Goal: Communication & Community: Participate in discussion

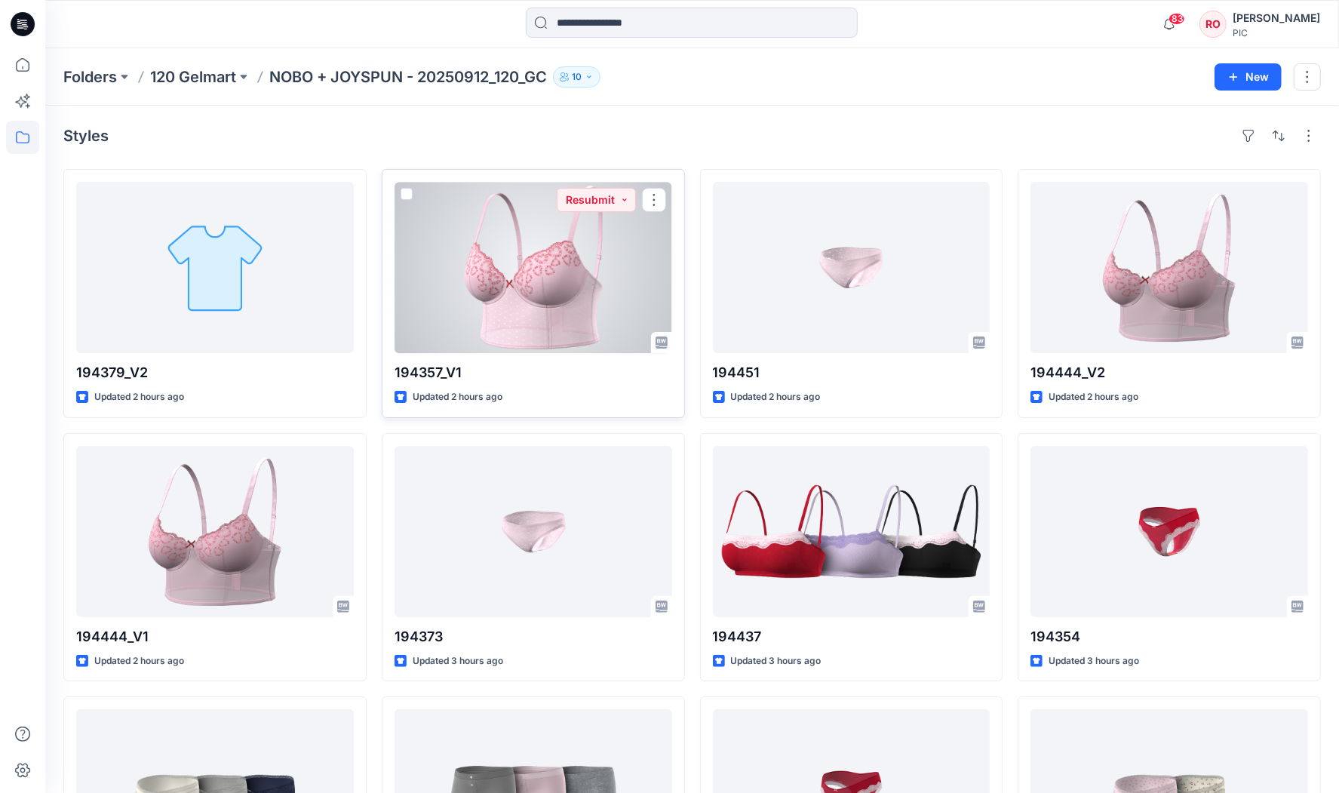
click at [600, 286] on div at bounding box center [533, 267] width 278 height 171
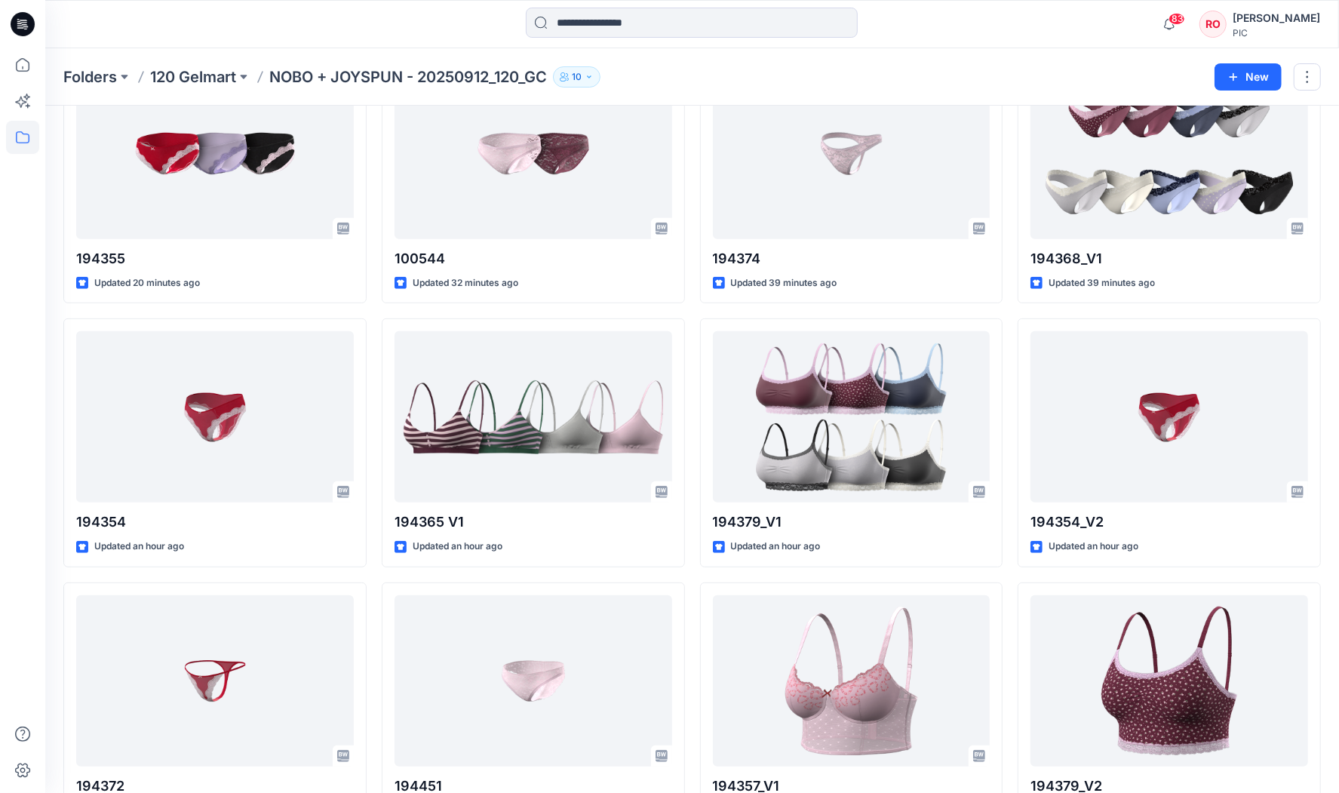
scroll to position [373, 0]
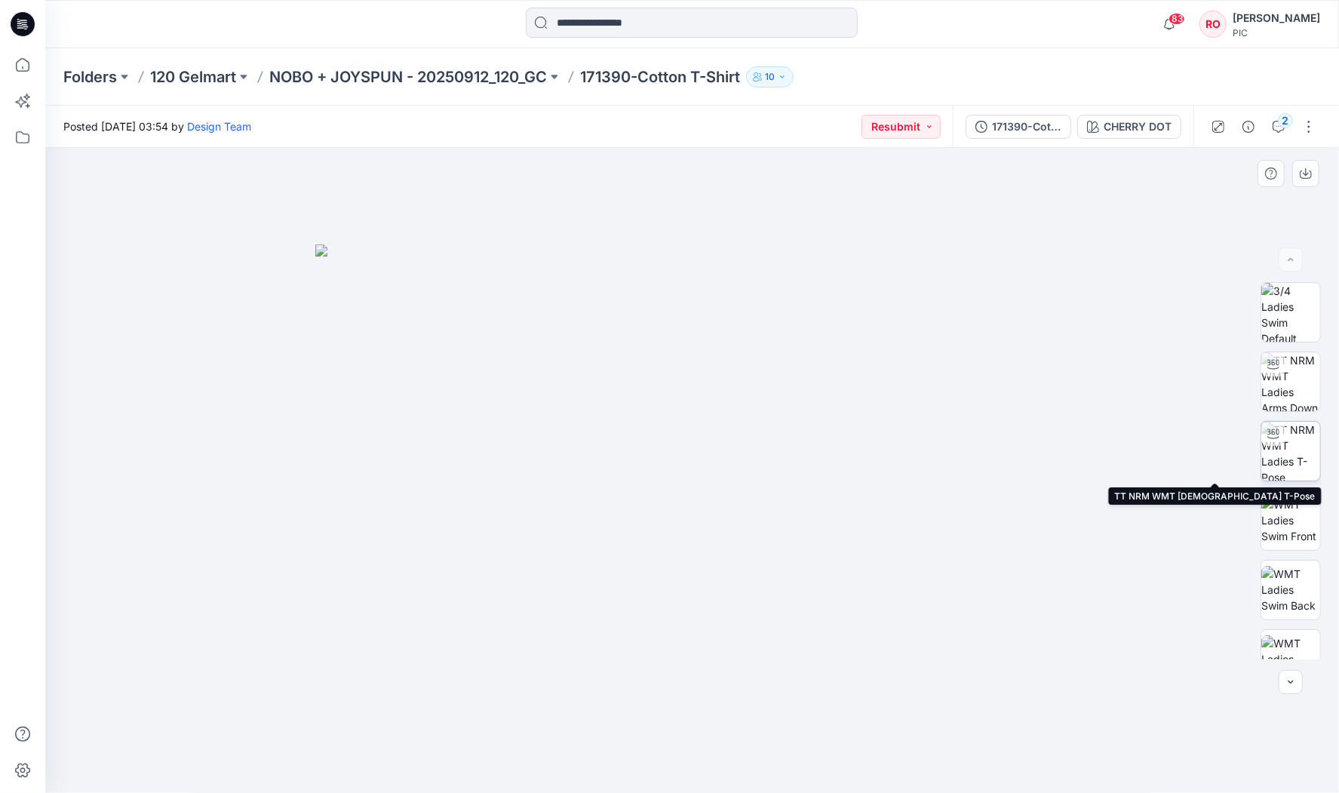
click at [1300, 443] on img at bounding box center [1290, 451] width 59 height 59
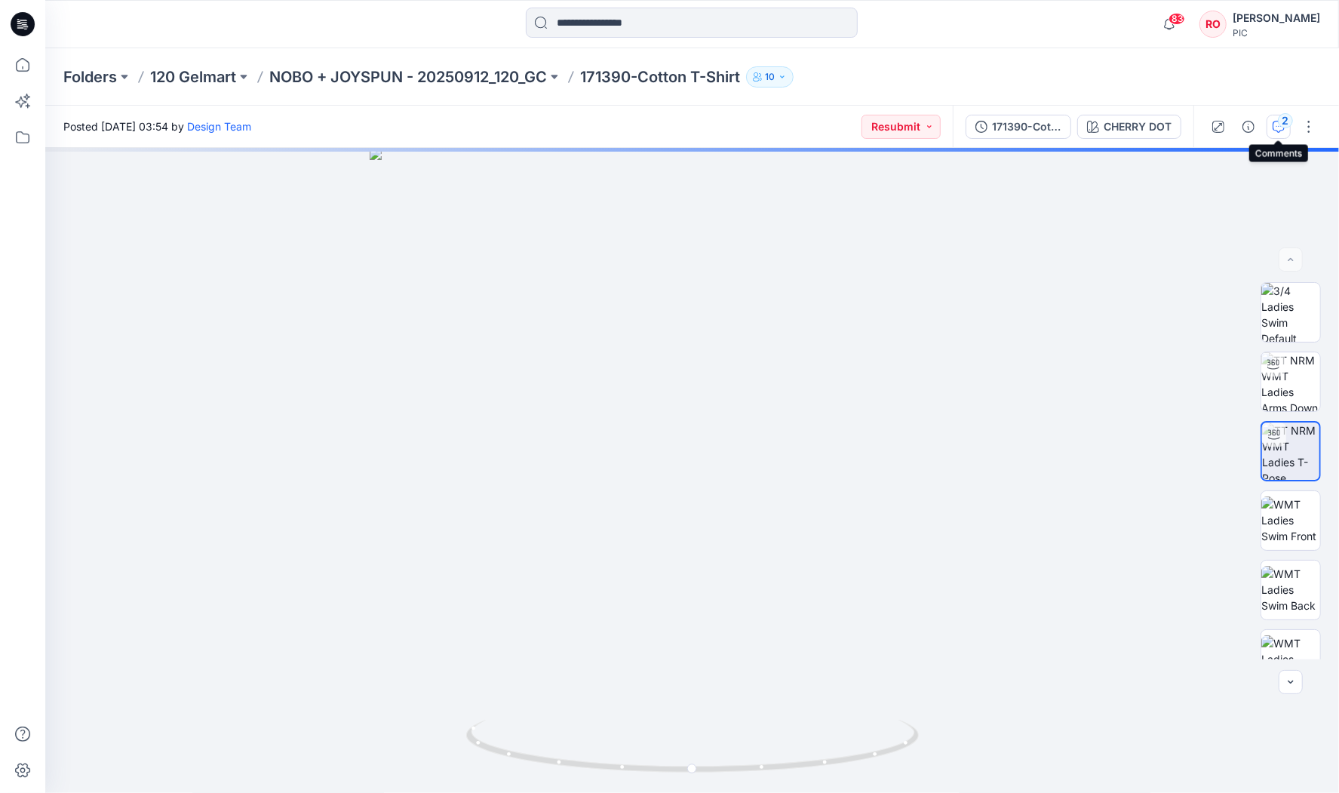
click at [1275, 123] on icon "button" at bounding box center [1278, 127] width 12 height 12
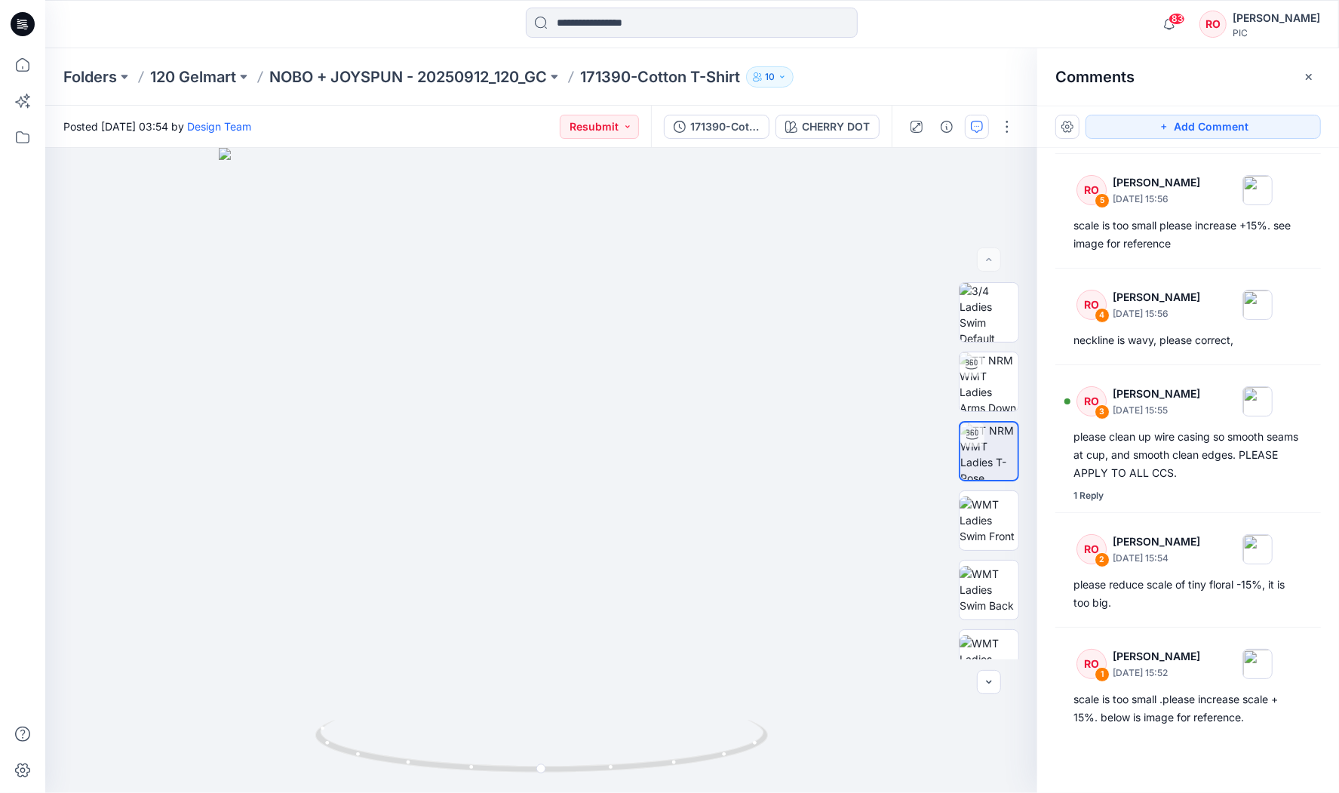
scroll to position [144, 0]
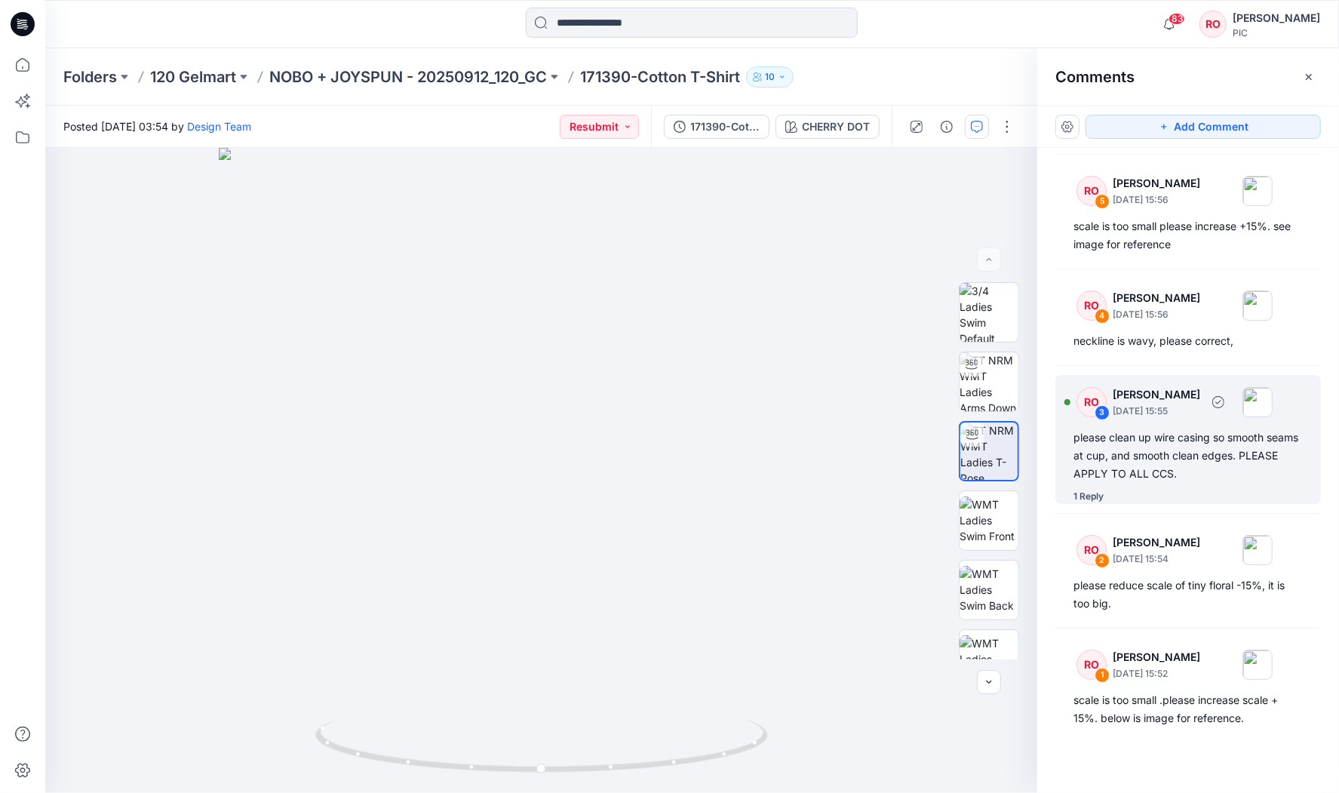
click at [1148, 445] on div "please clean up wire casing so smooth seams at cup, and smooth clean edges. PLE…" at bounding box center [1187, 455] width 229 height 54
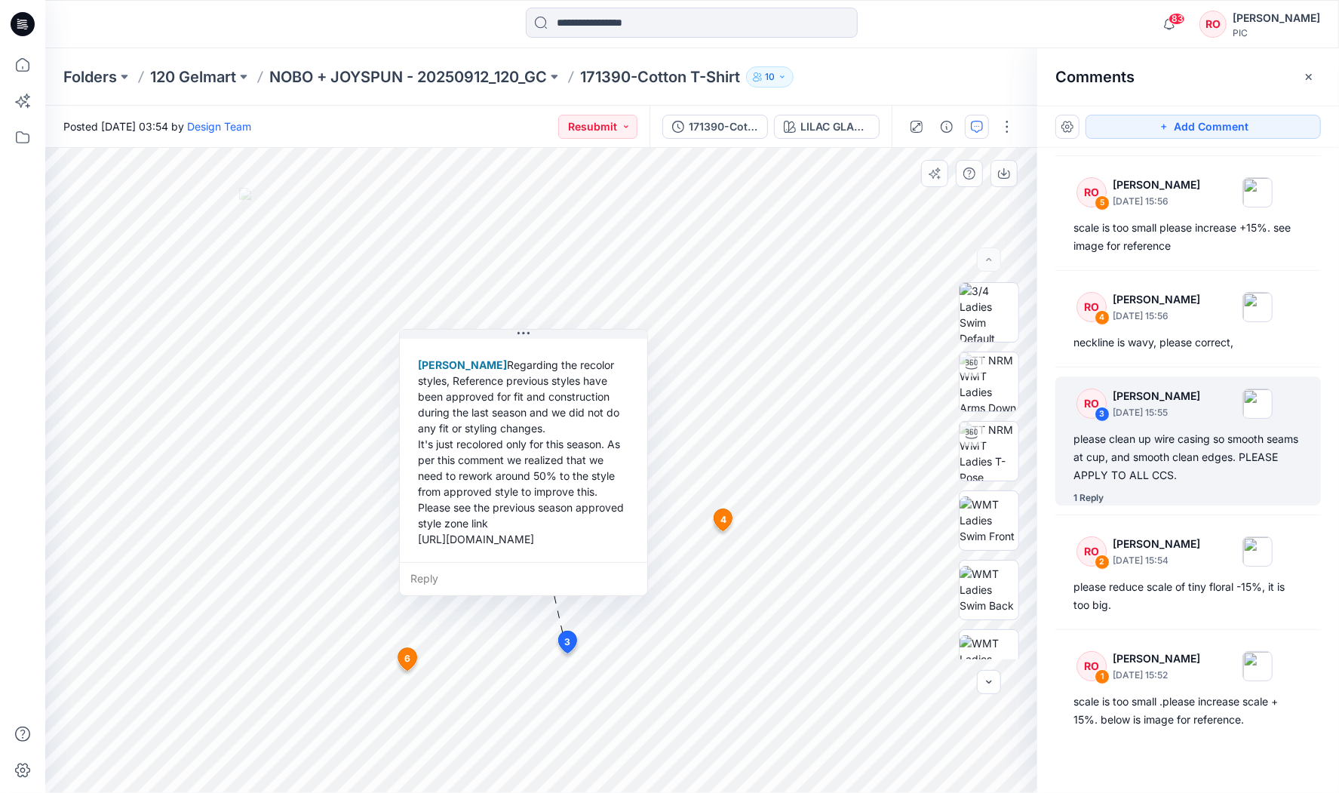
scroll to position [0, 0]
click at [545, 520] on div "Raquel Ortiz Regarding the recolor styles, Reference previous styles have been …" at bounding box center [523, 452] width 223 height 202
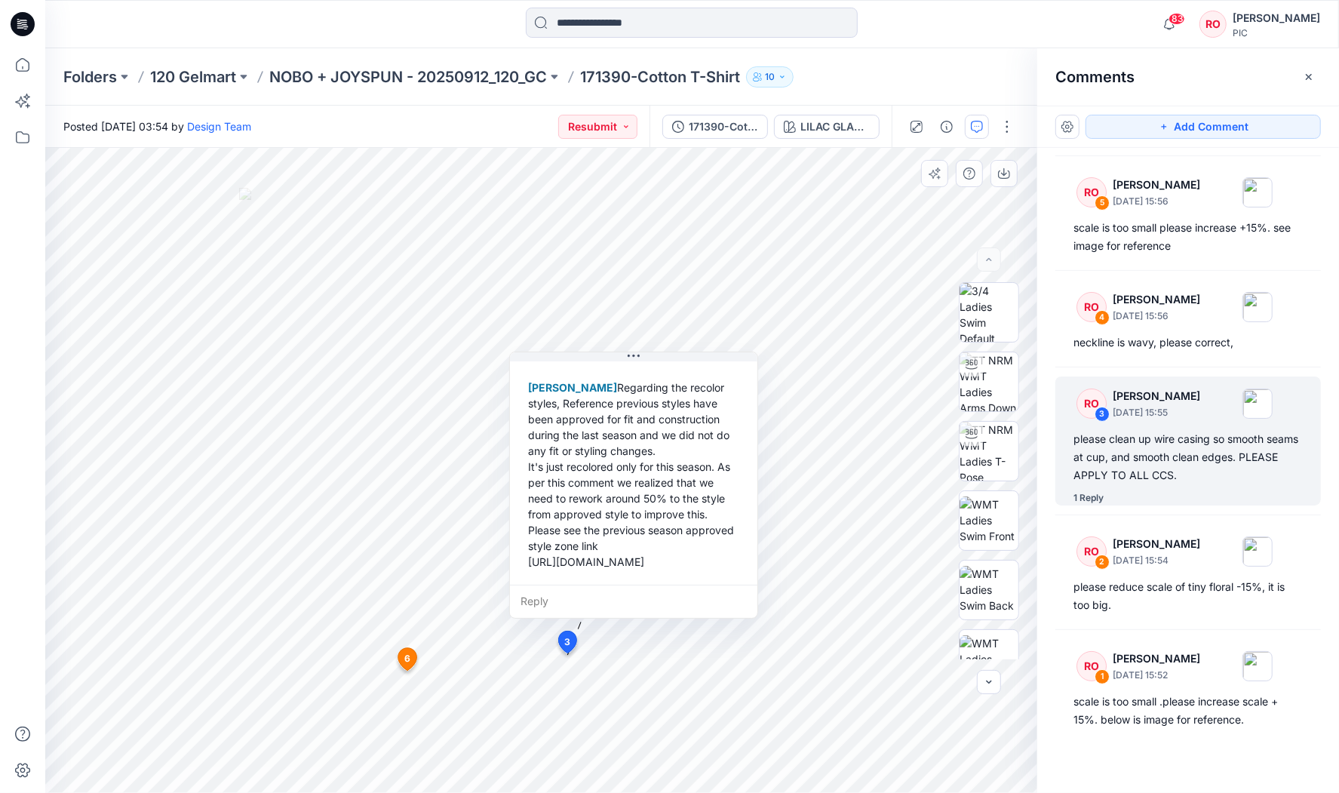
drag, startPoint x: 425, startPoint y: 522, endPoint x: 519, endPoint y: 534, distance: 94.3
click at [547, 541] on div "Raquel Ortiz Regarding the recolor styles, Reference previous styles have been …" at bounding box center [627, 465] width 223 height 202
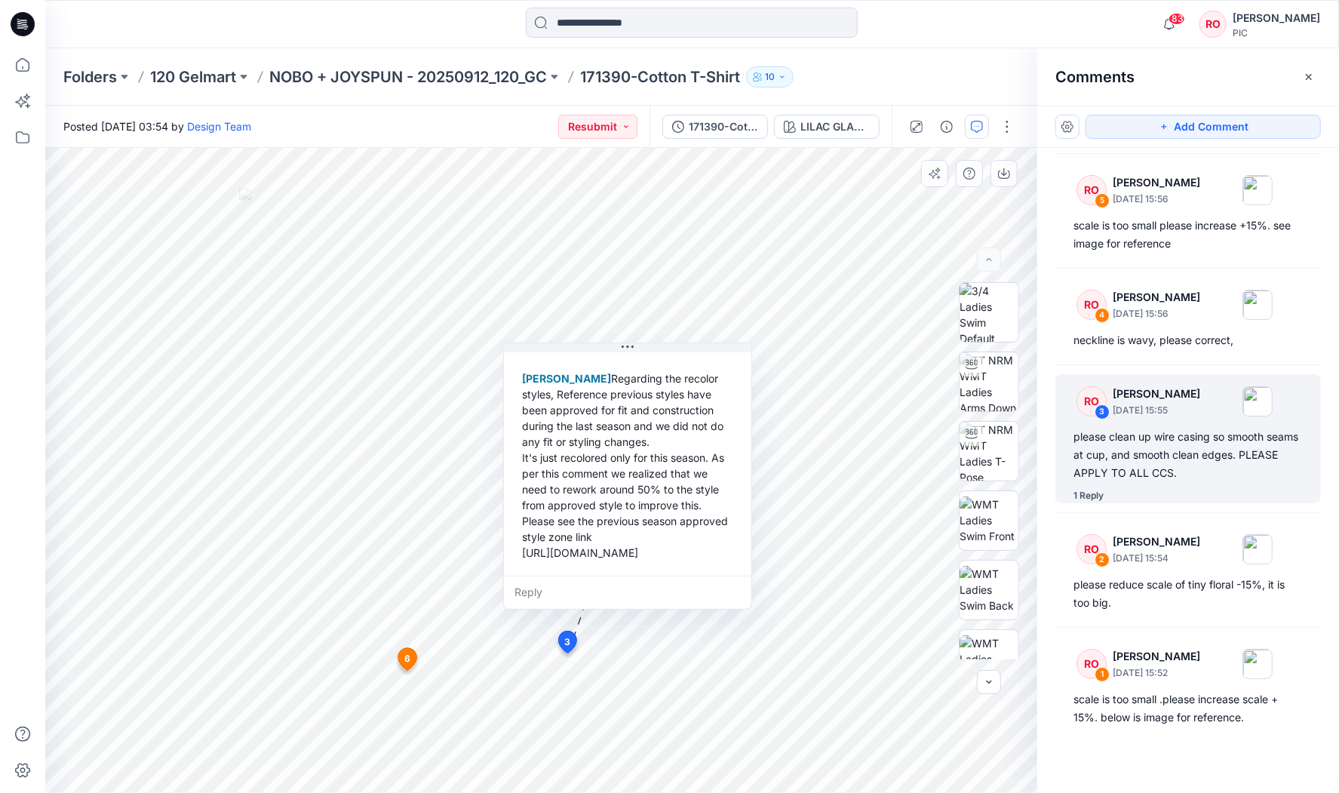
scroll to position [144, 0]
click at [718, 519] on div "Raquel Ortiz Regarding the recolor styles, Reference previous styles have been …" at bounding box center [627, 465] width 223 height 202
click at [717, 519] on div "Raquel Ortiz Regarding the recolor styles, Reference previous styles have been …" at bounding box center [627, 465] width 223 height 202
click at [592, 554] on div "Raquel Ortiz Regarding the recolor styles, Reference previous styles have been …" at bounding box center [627, 465] width 223 height 202
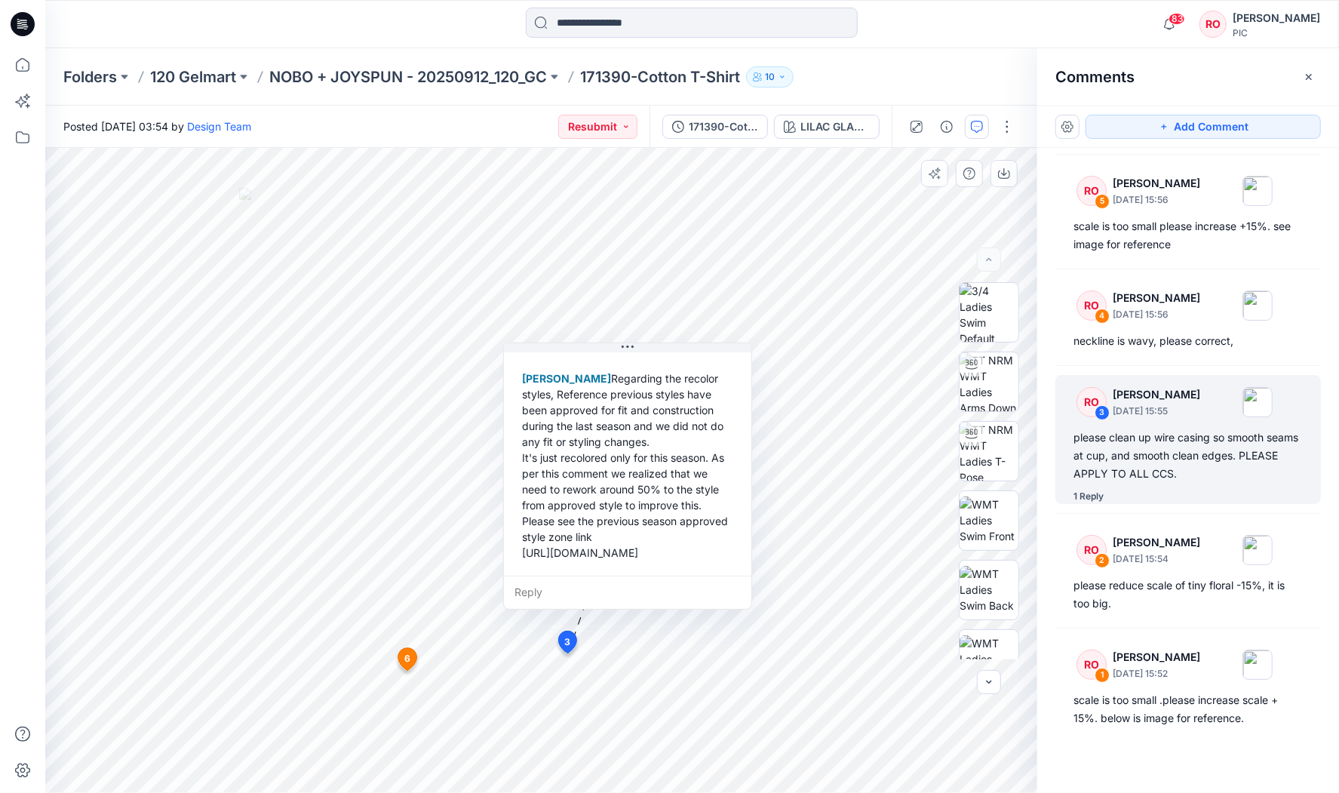
click at [592, 552] on div "Raquel Ortiz Regarding the recolor styles, Reference previous styles have been …" at bounding box center [627, 465] width 223 height 202
click at [626, 556] on div "Raquel Ortiz Regarding the recolor styles, Reference previous styles have been …" at bounding box center [627, 465] width 223 height 202
click at [602, 572] on div "Kapila Kothalawala October 01, 2025 22:40 Raquel Ortiz Regarding the recolor st…" at bounding box center [627, 433] width 247 height 284
click at [614, 594] on div "Reply" at bounding box center [627, 591] width 247 height 33
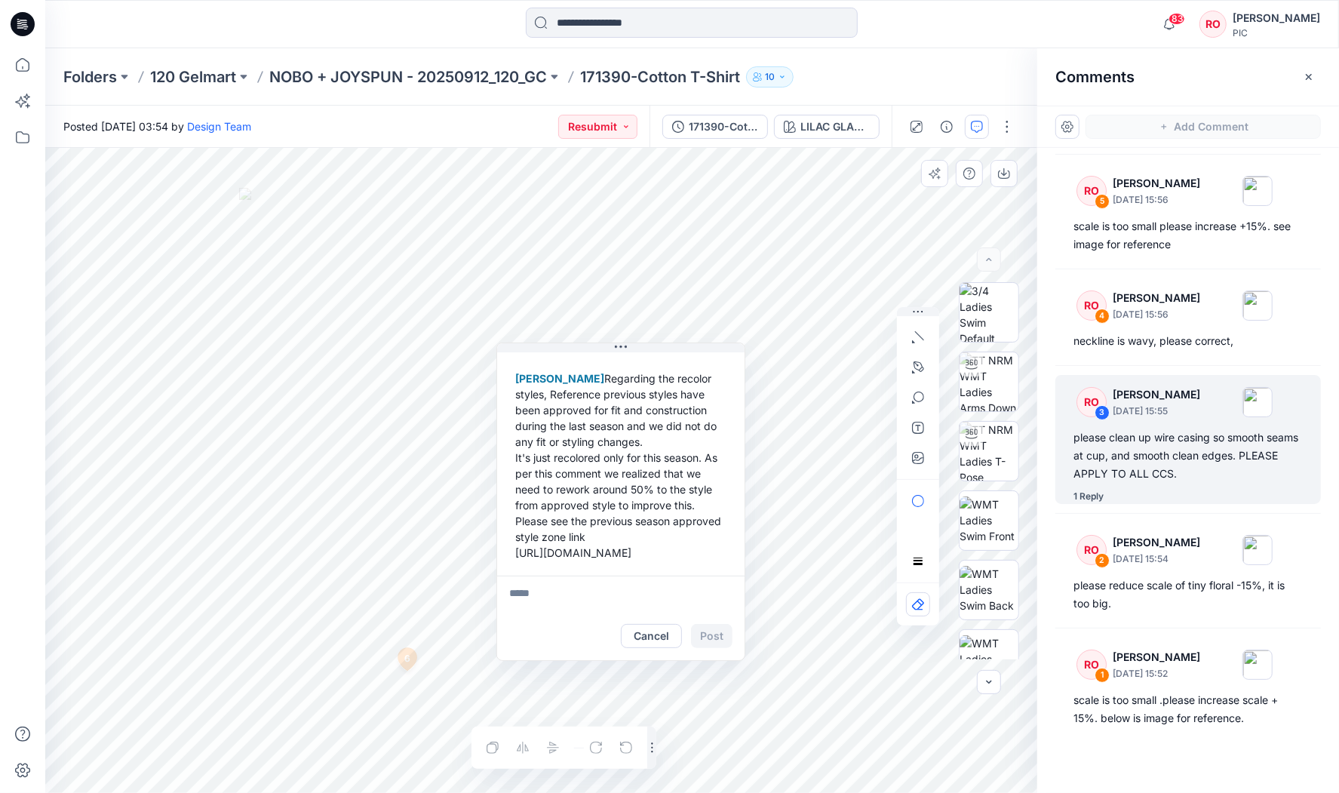
click at [606, 552] on div "Raquel Ortiz Regarding the recolor styles, Reference previous styles have been …" at bounding box center [620, 465] width 223 height 202
click at [612, 443] on div "Raquel Ortiz Regarding the recolor styles, Reference previous styles have been …" at bounding box center [620, 465] width 223 height 202
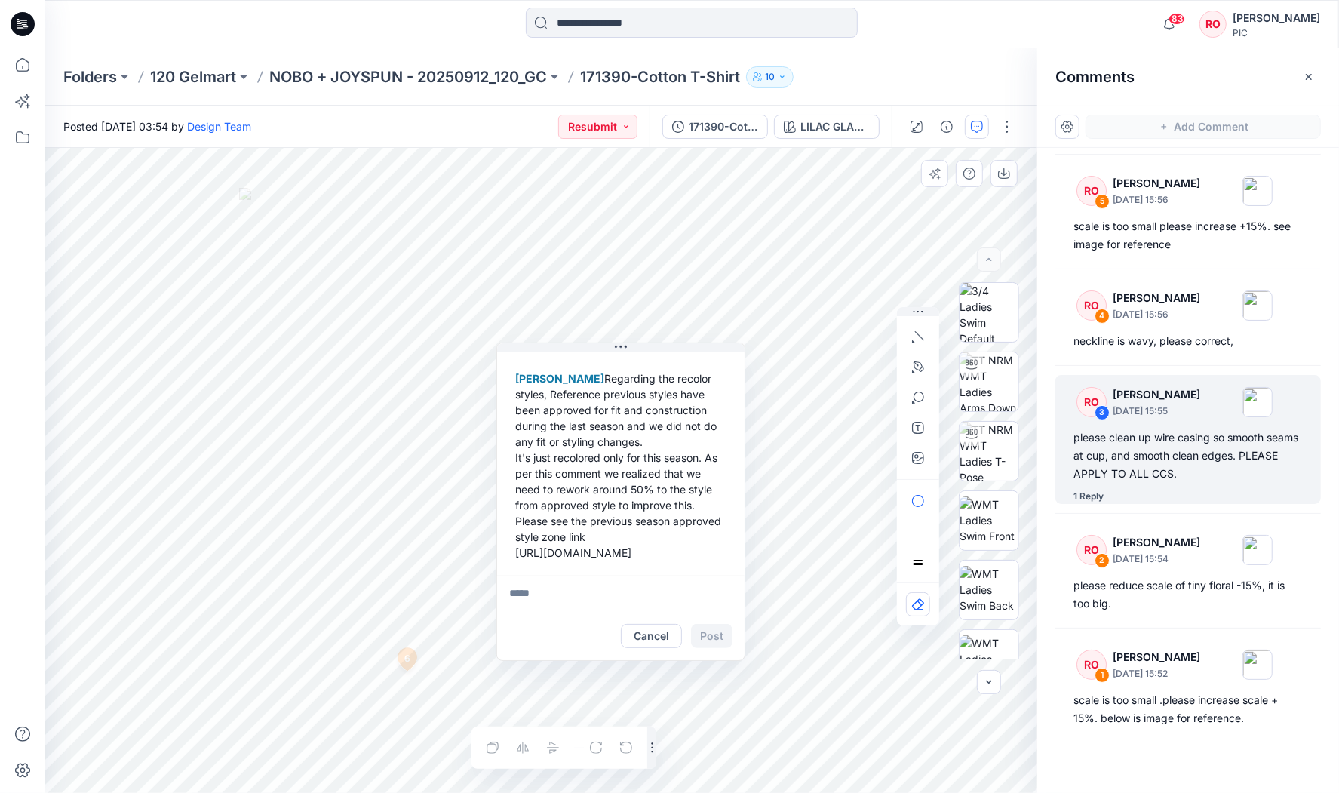
click at [612, 443] on div "Raquel Ortiz Regarding the recolor styles, Reference previous styles have been …" at bounding box center [620, 465] width 223 height 202
click at [622, 348] on icon at bounding box center [621, 347] width 12 height 12
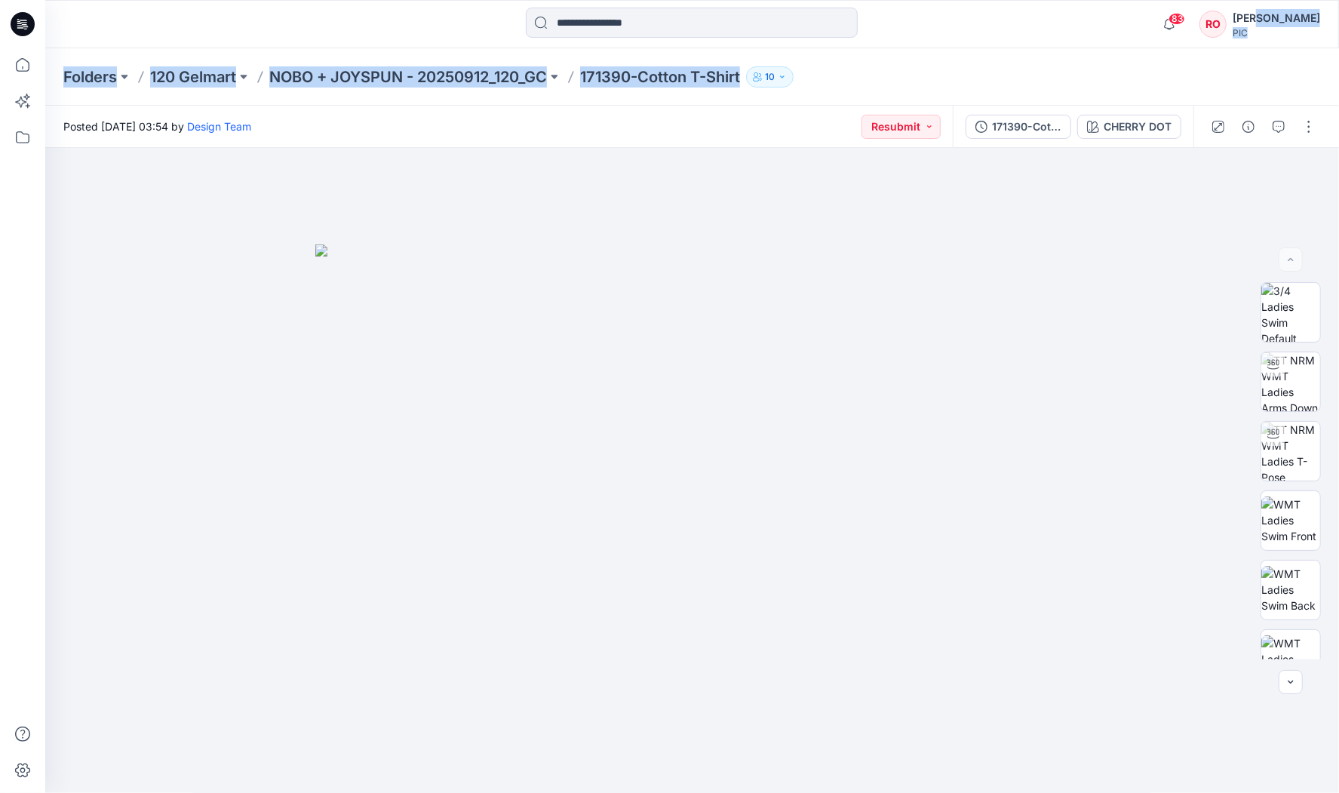
drag, startPoint x: 1281, startPoint y: 11, endPoint x: 1279, endPoint y: 64, distance: 53.6
click at [1271, 59] on div "83 Notifications Design Team has updated 100542 with 100542_V2 48 minutes ago D…" at bounding box center [669, 396] width 1339 height 793
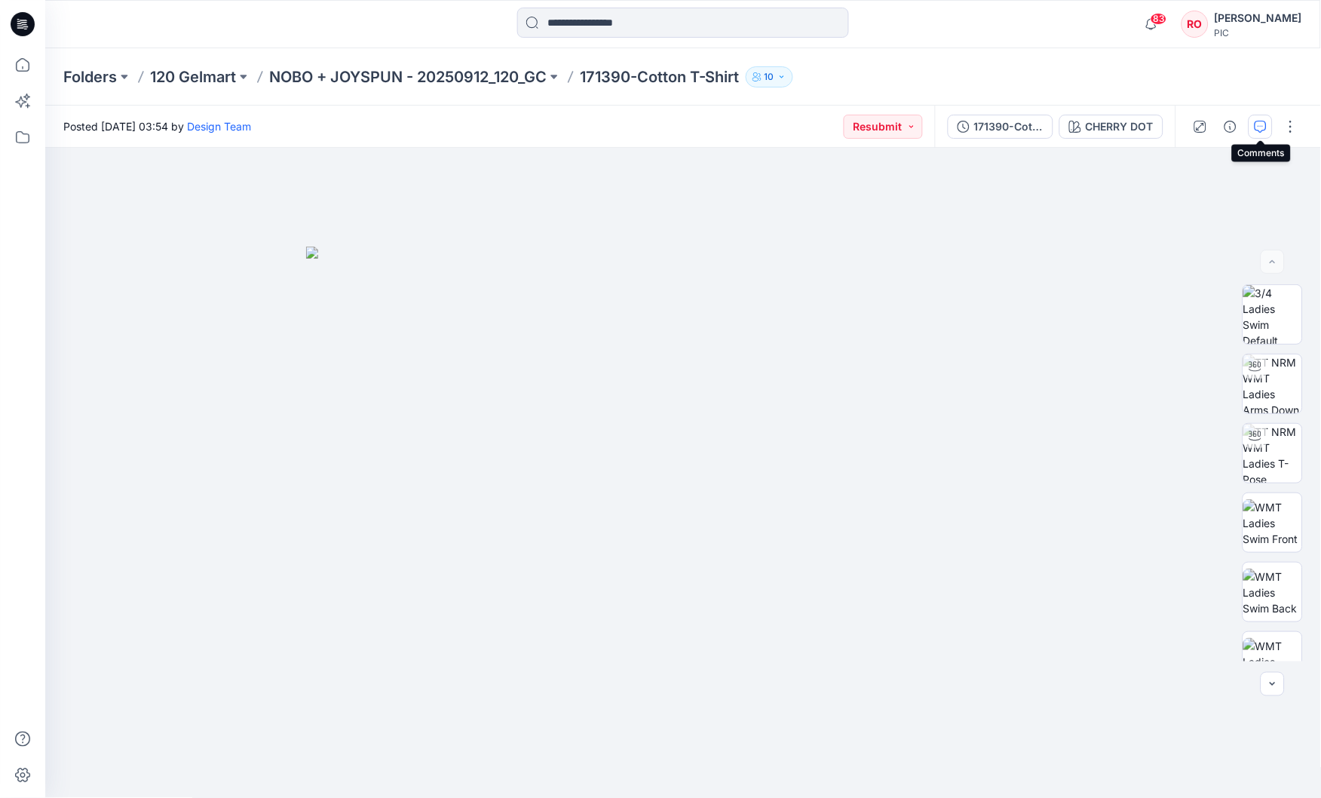
click at [1260, 123] on icon "button" at bounding box center [1261, 127] width 12 height 12
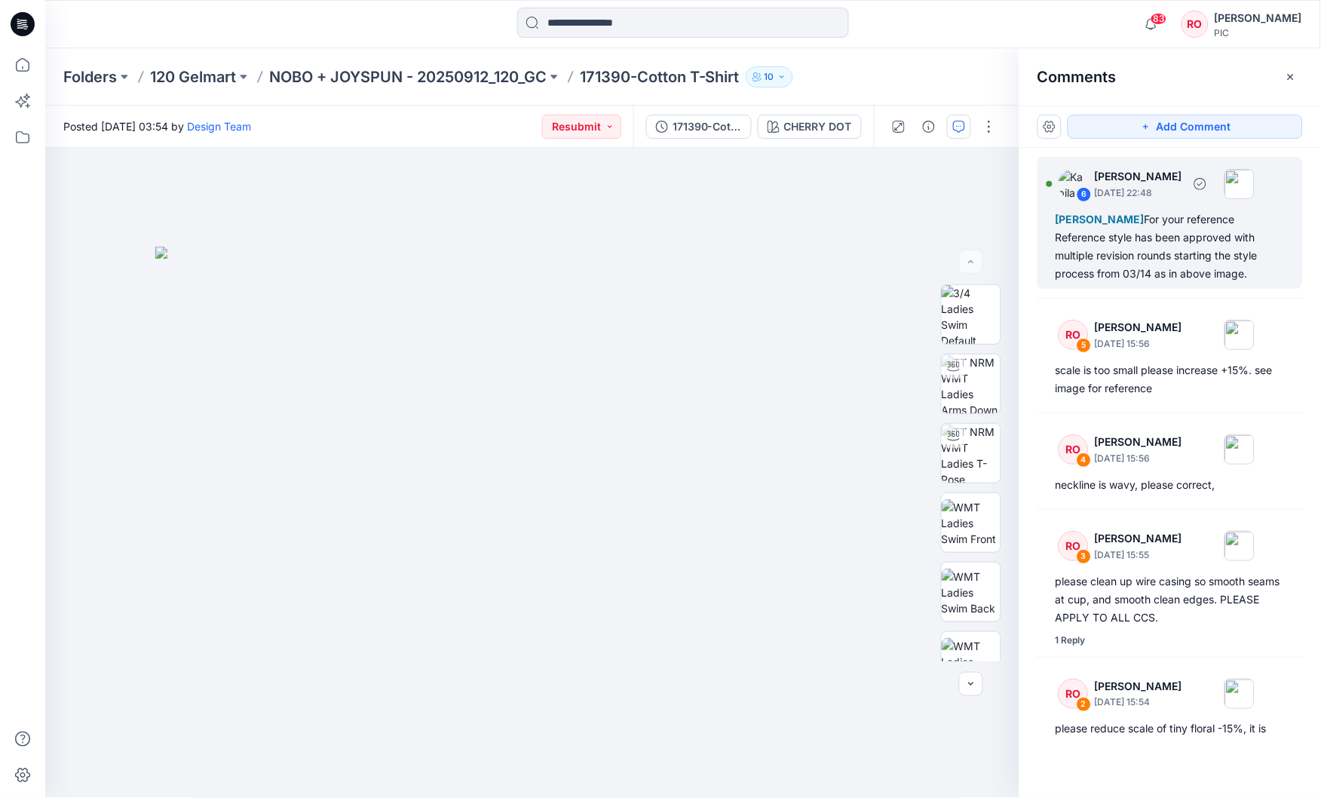
click at [1146, 259] on div "[PERSON_NAME] For your reference Reference style has been approved with multipl…" at bounding box center [1170, 246] width 229 height 72
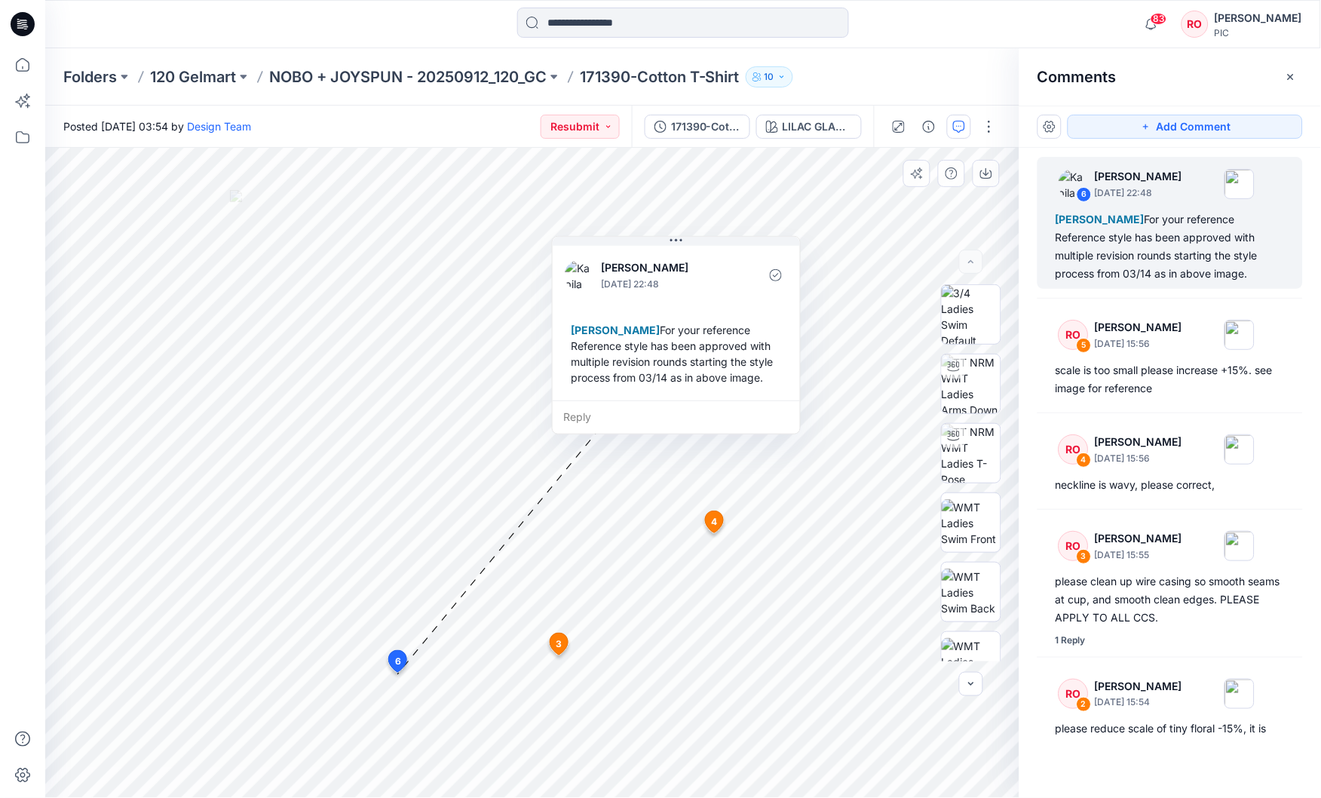
drag, startPoint x: 506, startPoint y: 685, endPoint x: 722, endPoint y: 250, distance: 485.1
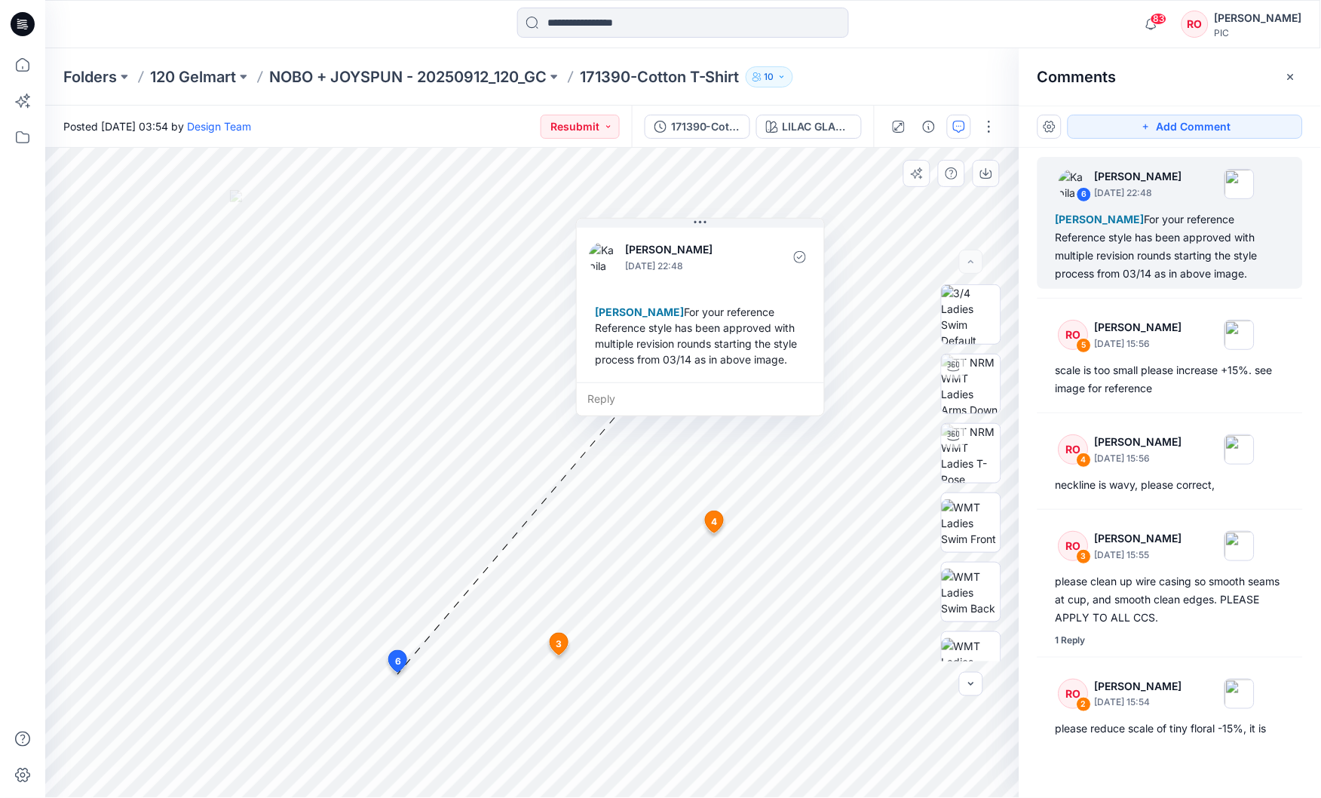
click at [666, 340] on div "[PERSON_NAME] For your reference Reference style has been approved with multipl…" at bounding box center [700, 335] width 223 height 75
click at [666, 340] on div "Raquel Ortiz For your reference Reference style has been approved with multiple…" at bounding box center [700, 335] width 223 height 75
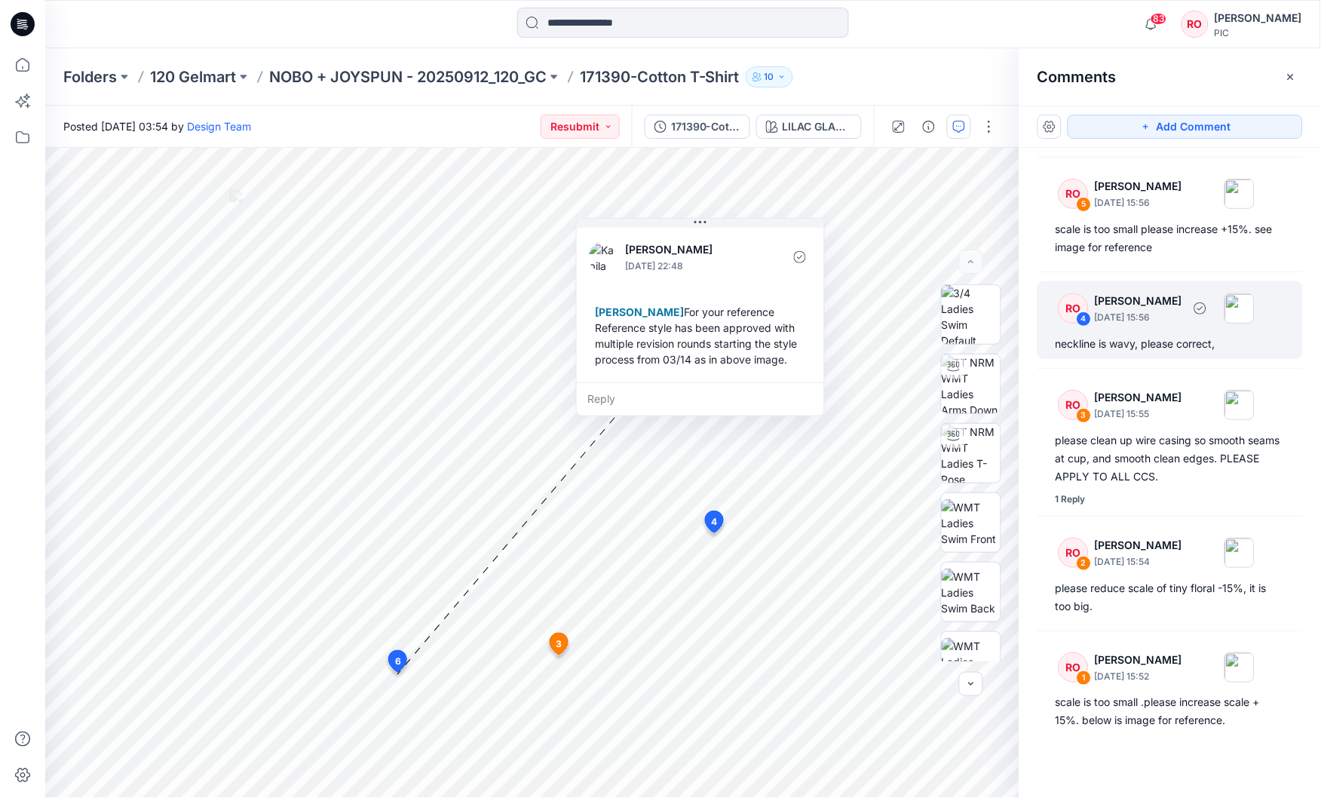
scroll to position [139, 0]
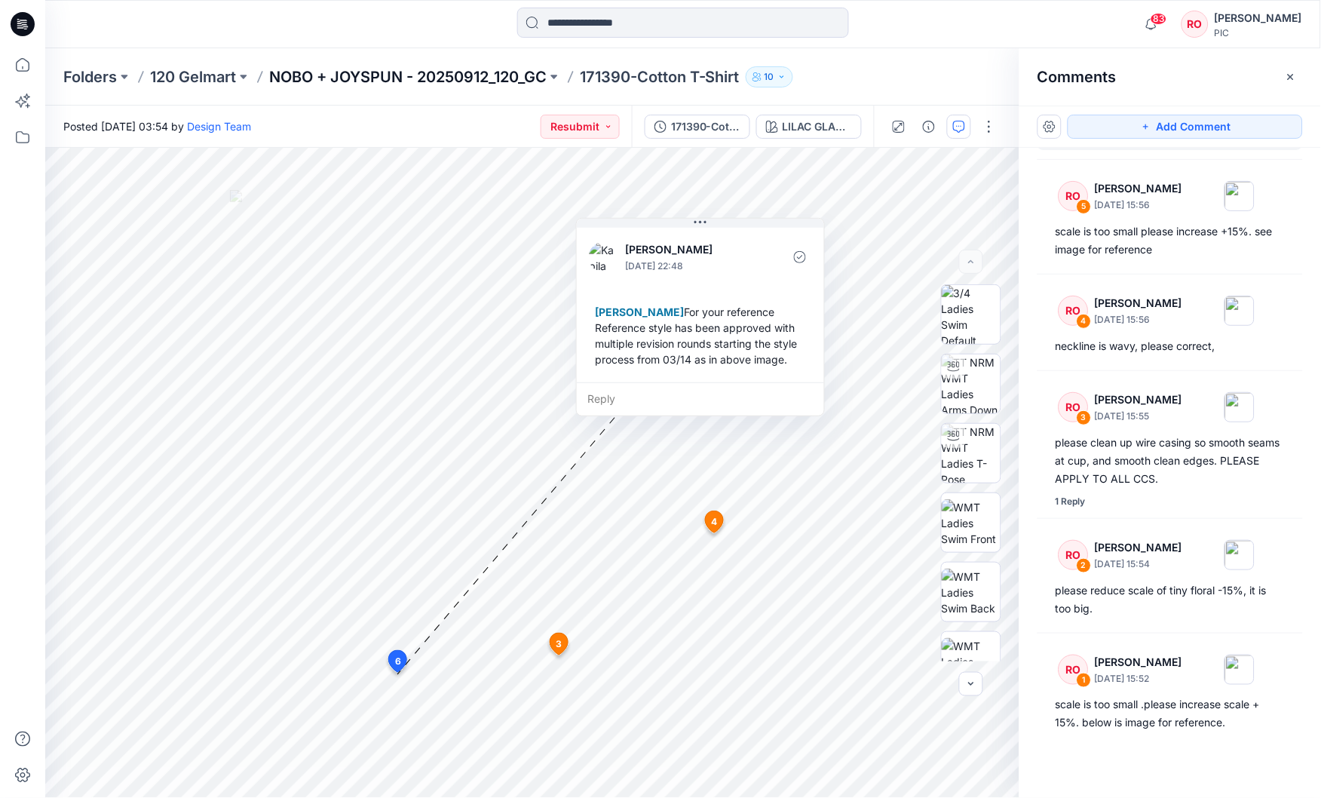
click at [482, 72] on p "NOBO + JOYSPUN - 20250912_120_GC" at bounding box center [408, 76] width 278 height 21
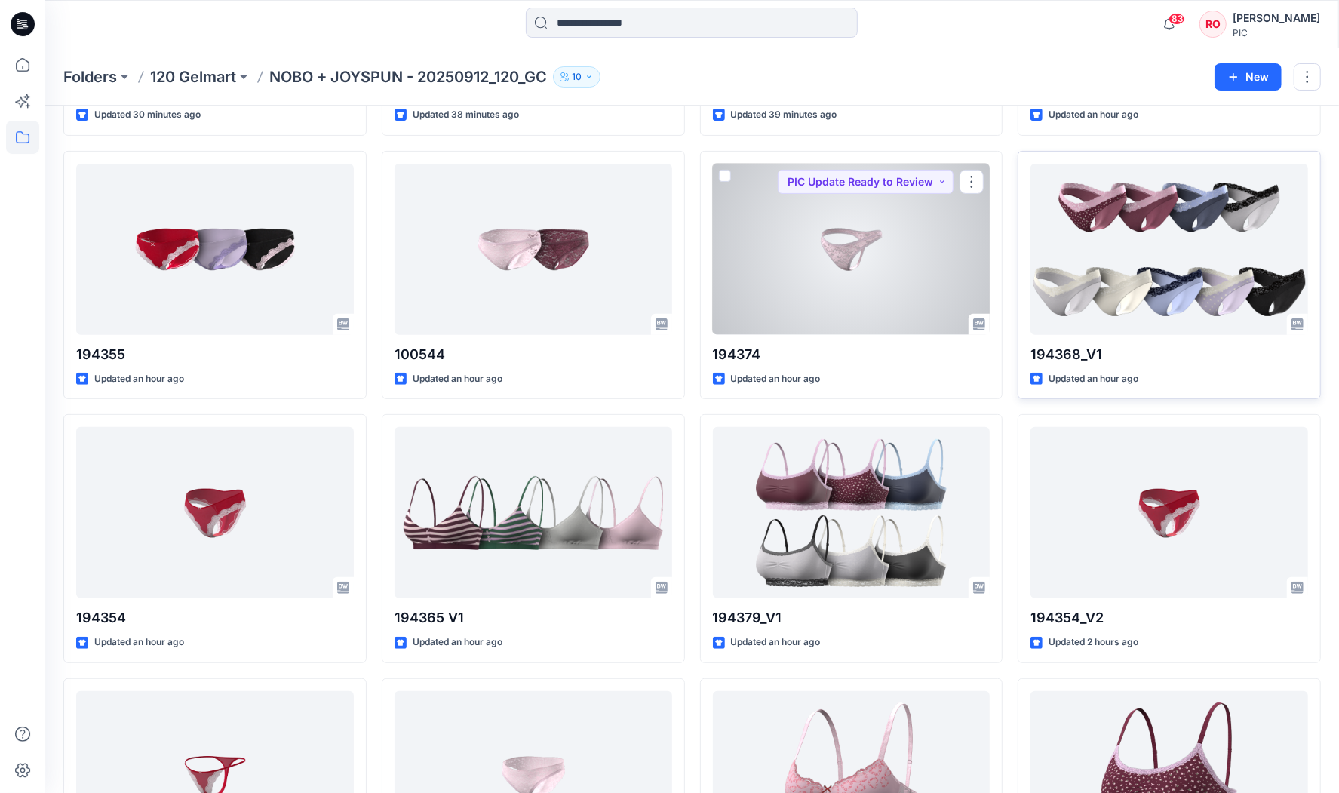
scroll to position [281, 0]
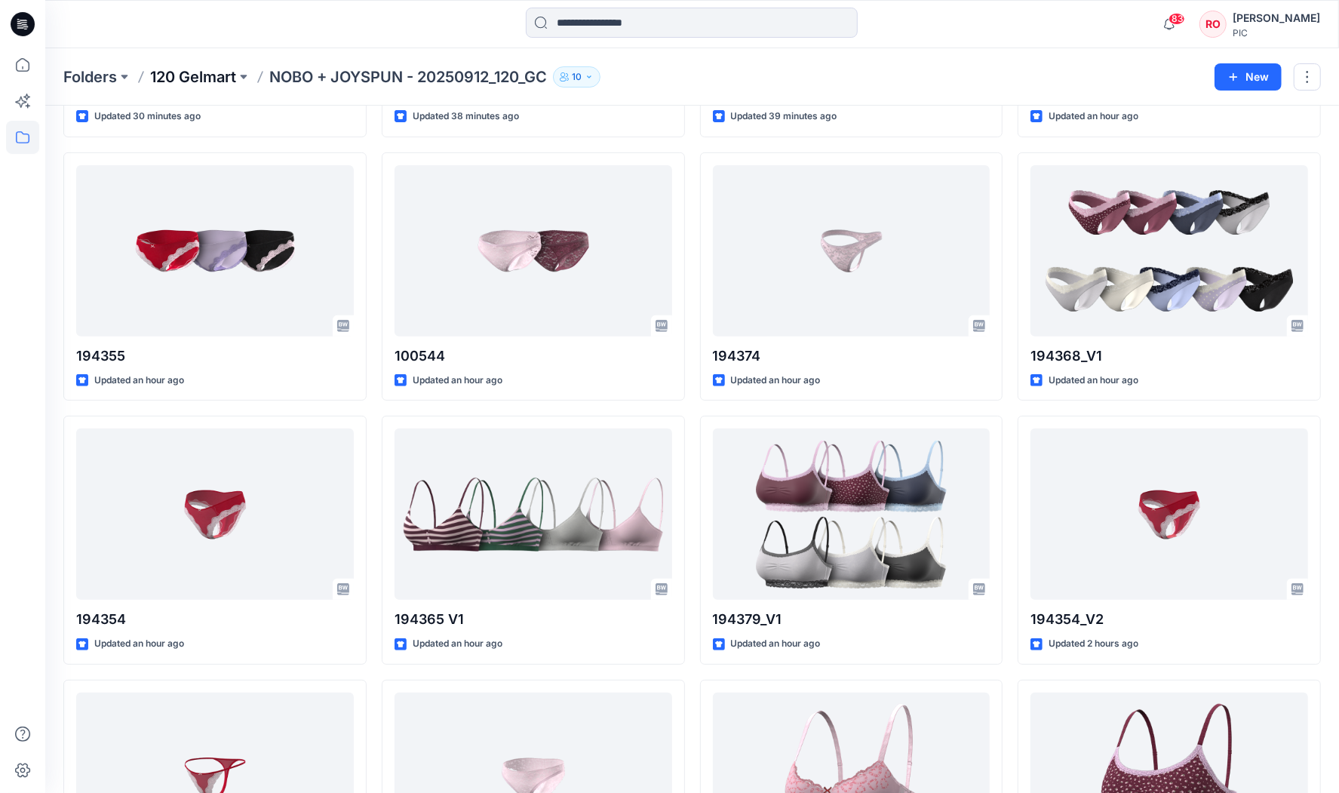
click at [219, 78] on p "120 Gelmart" at bounding box center [193, 76] width 86 height 21
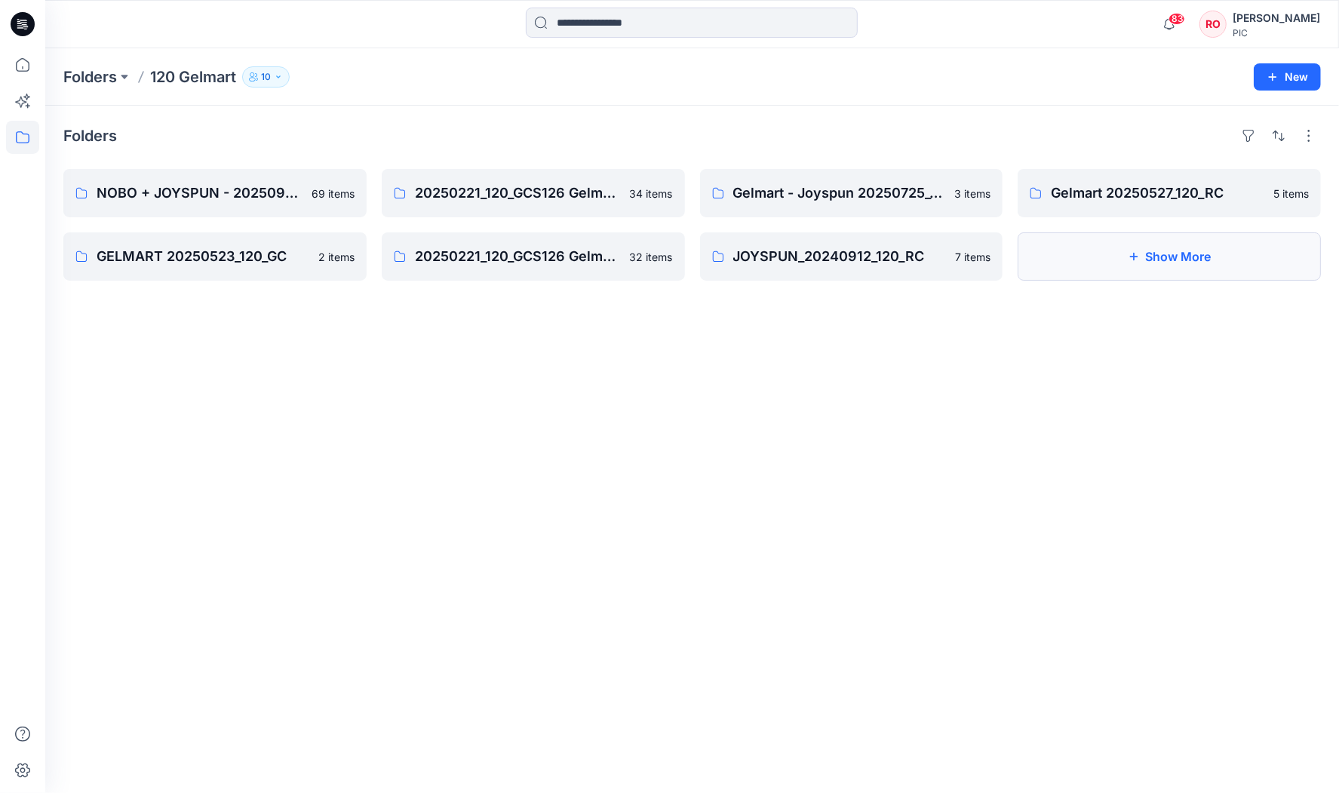
click at [1058, 257] on button "Show More" at bounding box center [1168, 256] width 303 height 48
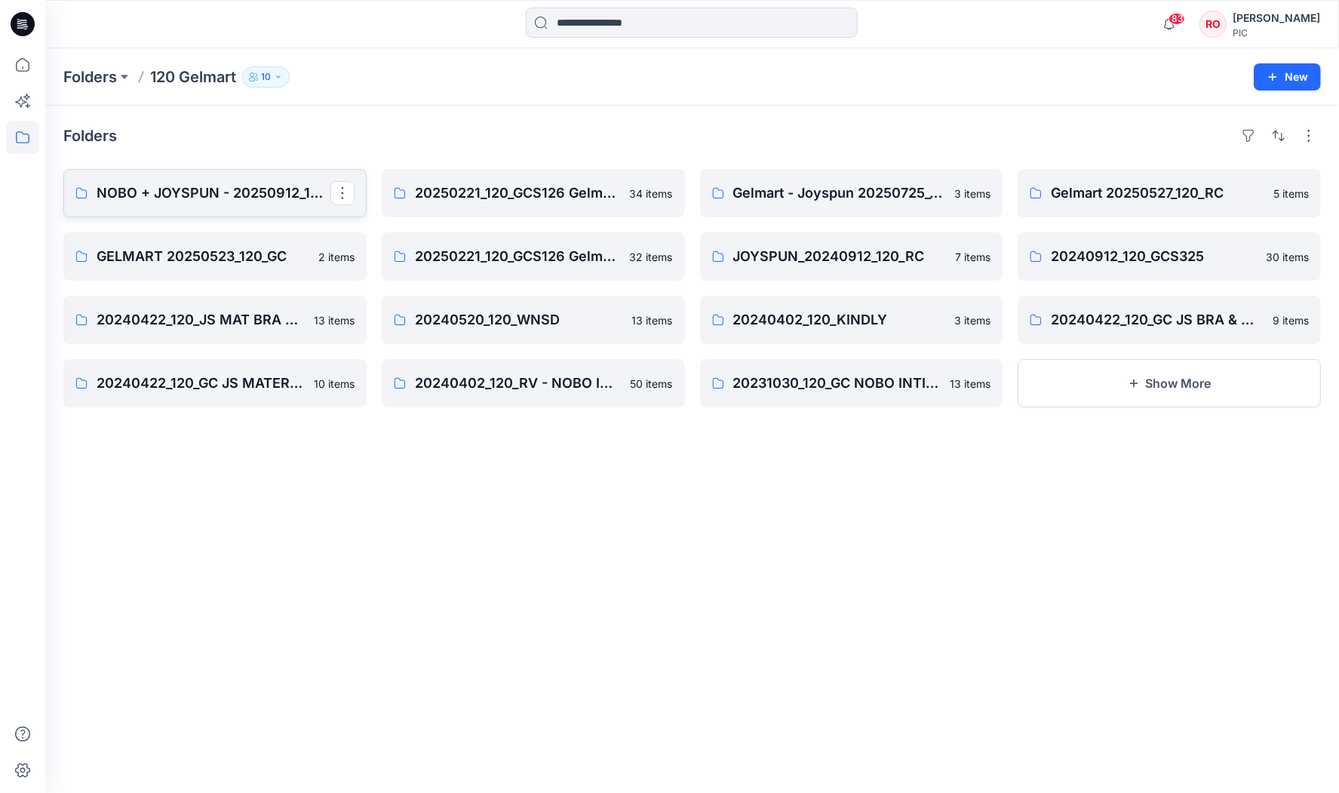
click at [262, 189] on p "NOBO + JOYSPUN - 20250912_120_GC" at bounding box center [214, 193] width 234 height 21
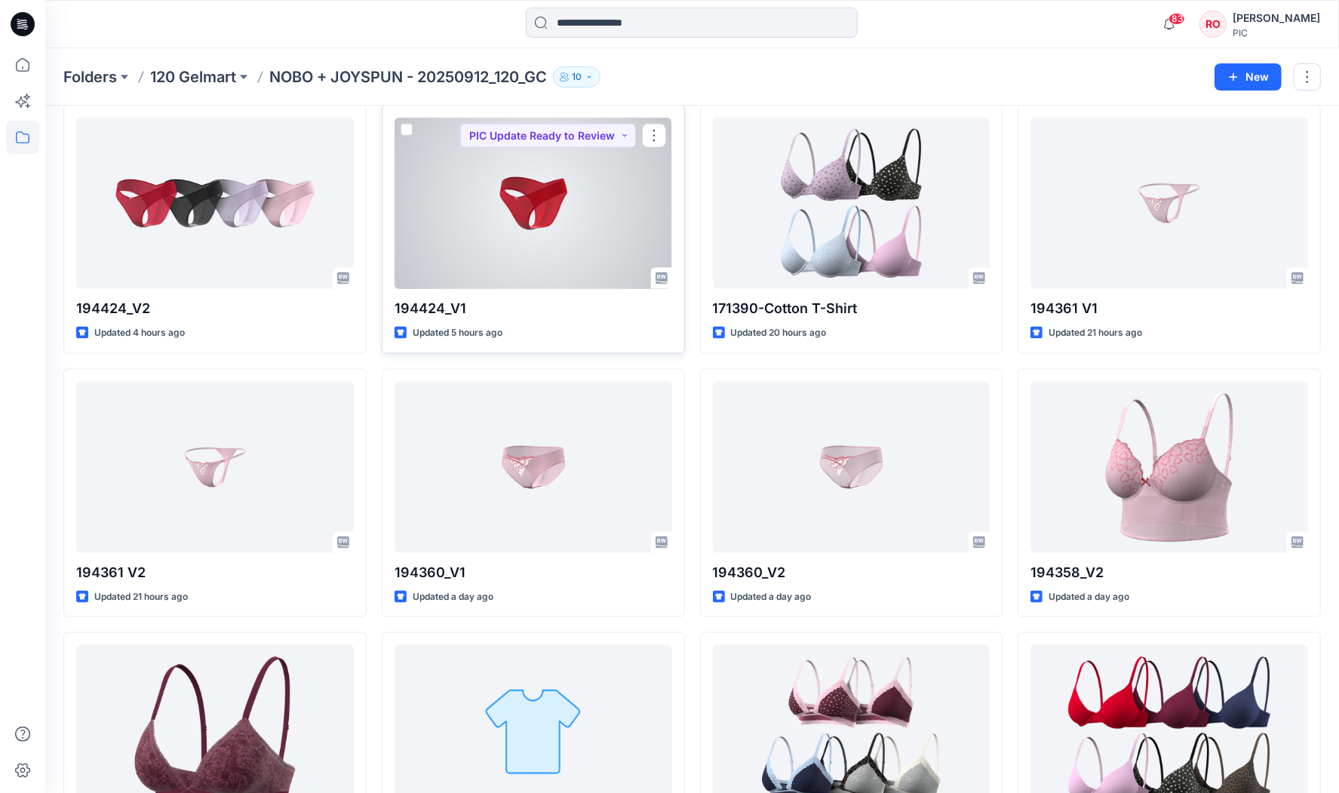
scroll to position [1658, 0]
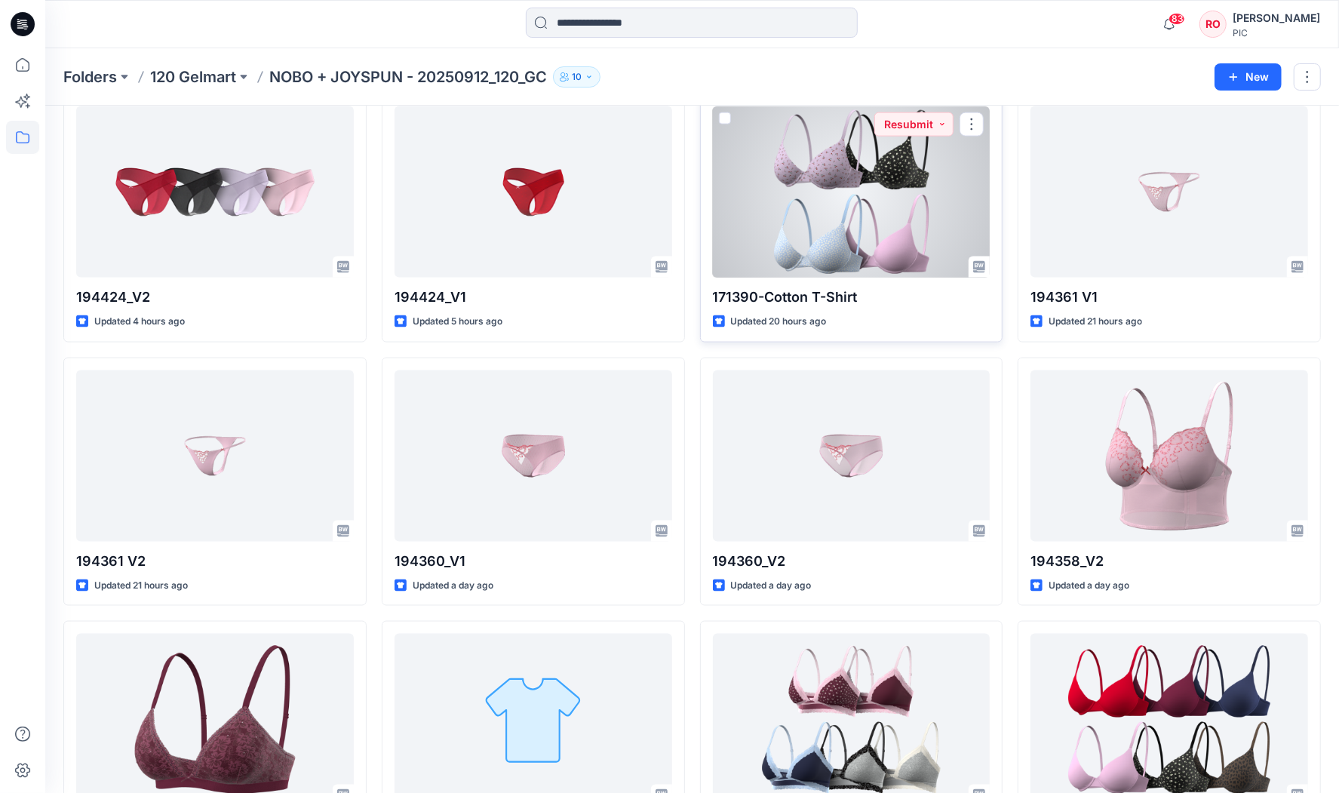
click at [841, 232] on div at bounding box center [852, 191] width 278 height 171
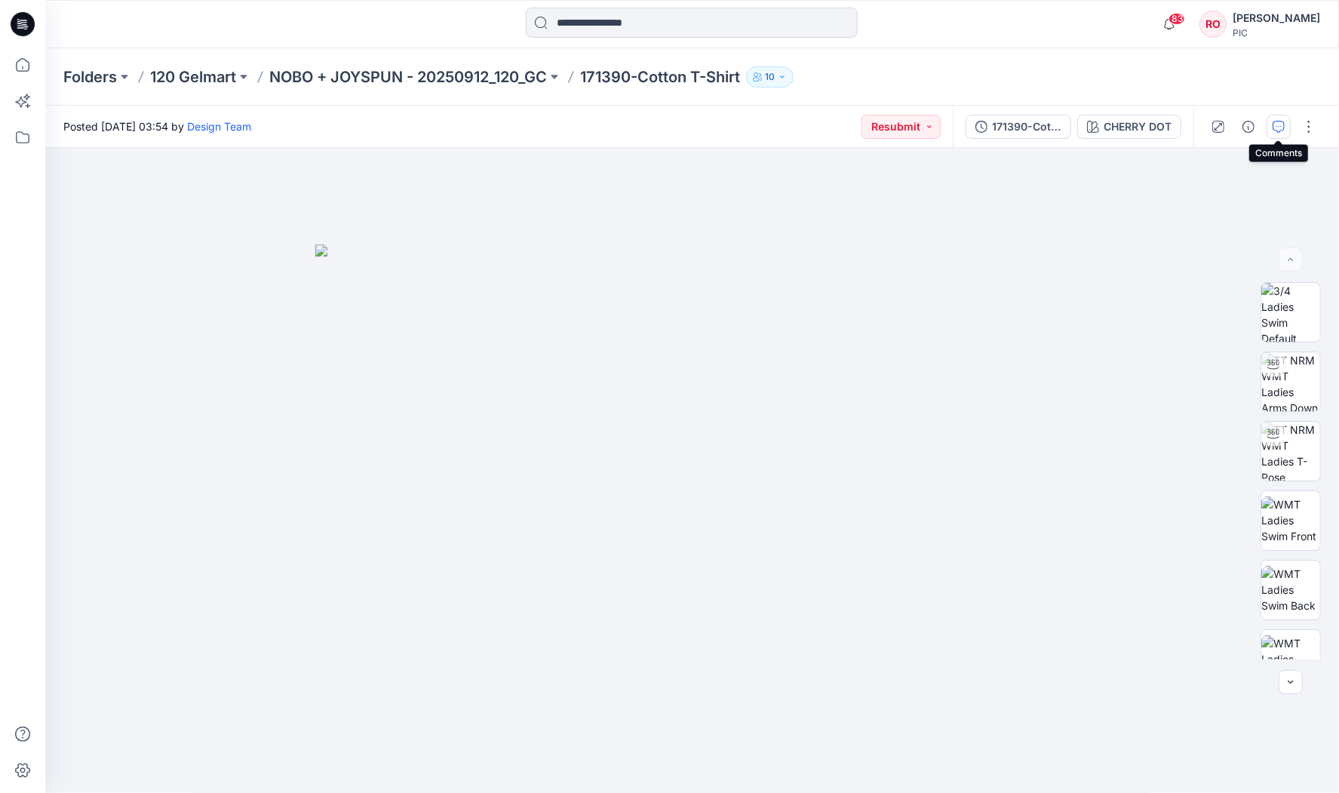
click at [1269, 124] on button "button" at bounding box center [1278, 127] width 24 height 24
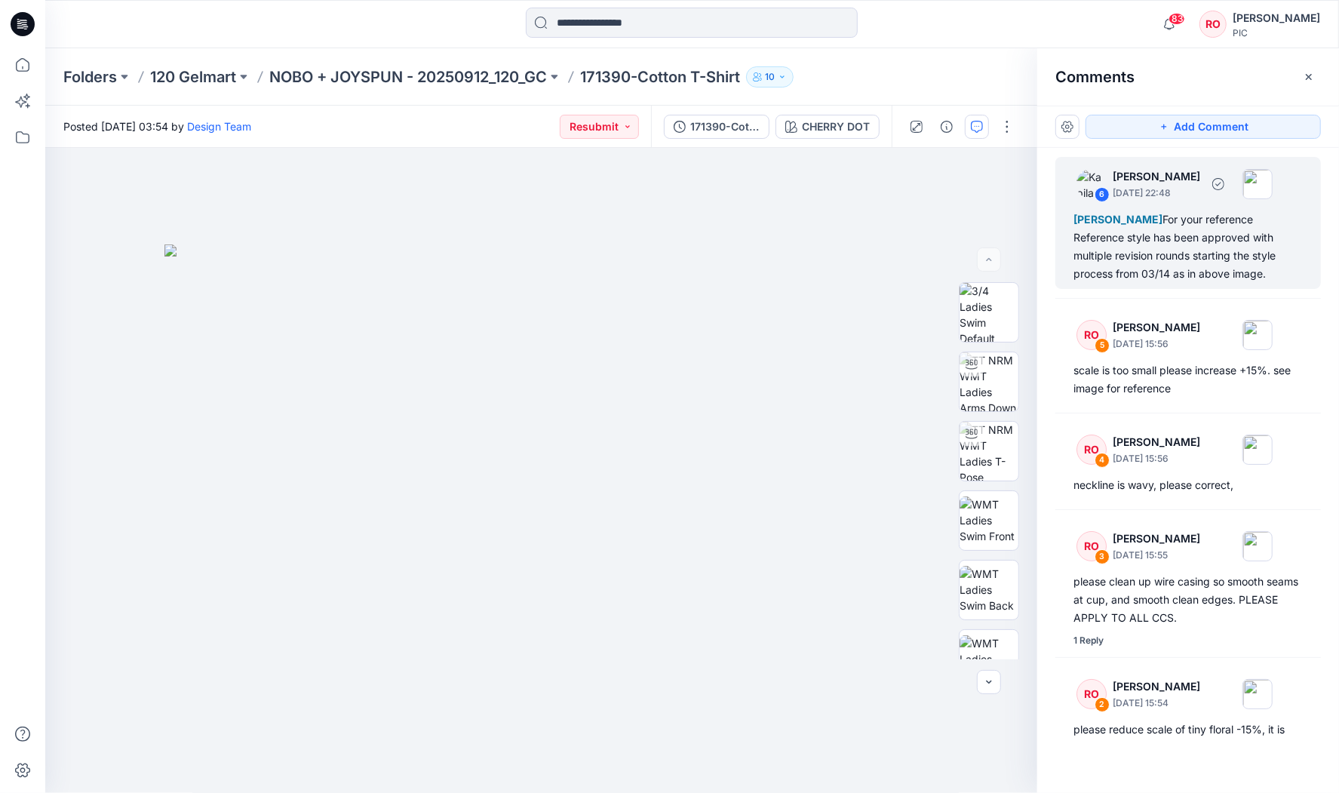
click at [1165, 244] on div "Raquel Ortiz For your reference Reference style has been approved with multiple…" at bounding box center [1187, 246] width 229 height 72
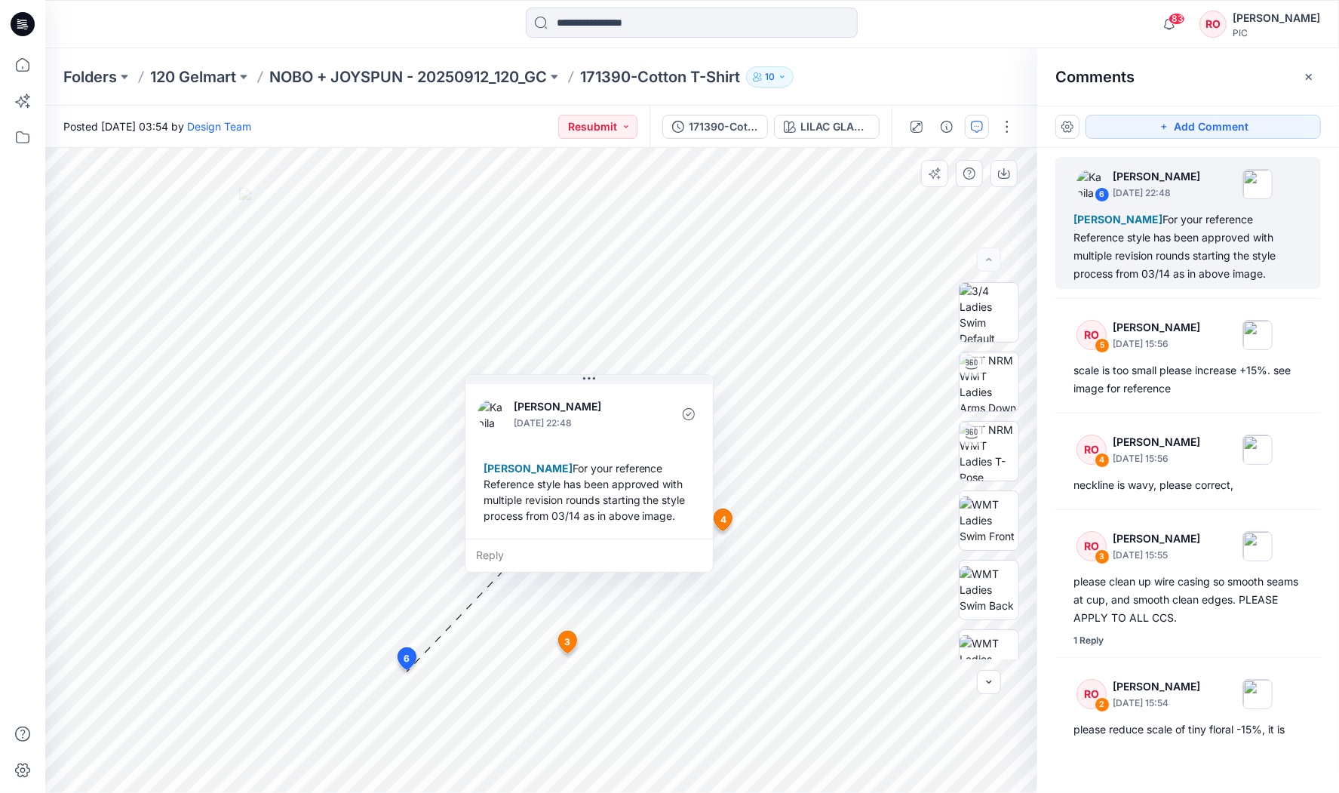
drag, startPoint x: 544, startPoint y: 684, endPoint x: 625, endPoint y: 373, distance: 321.2
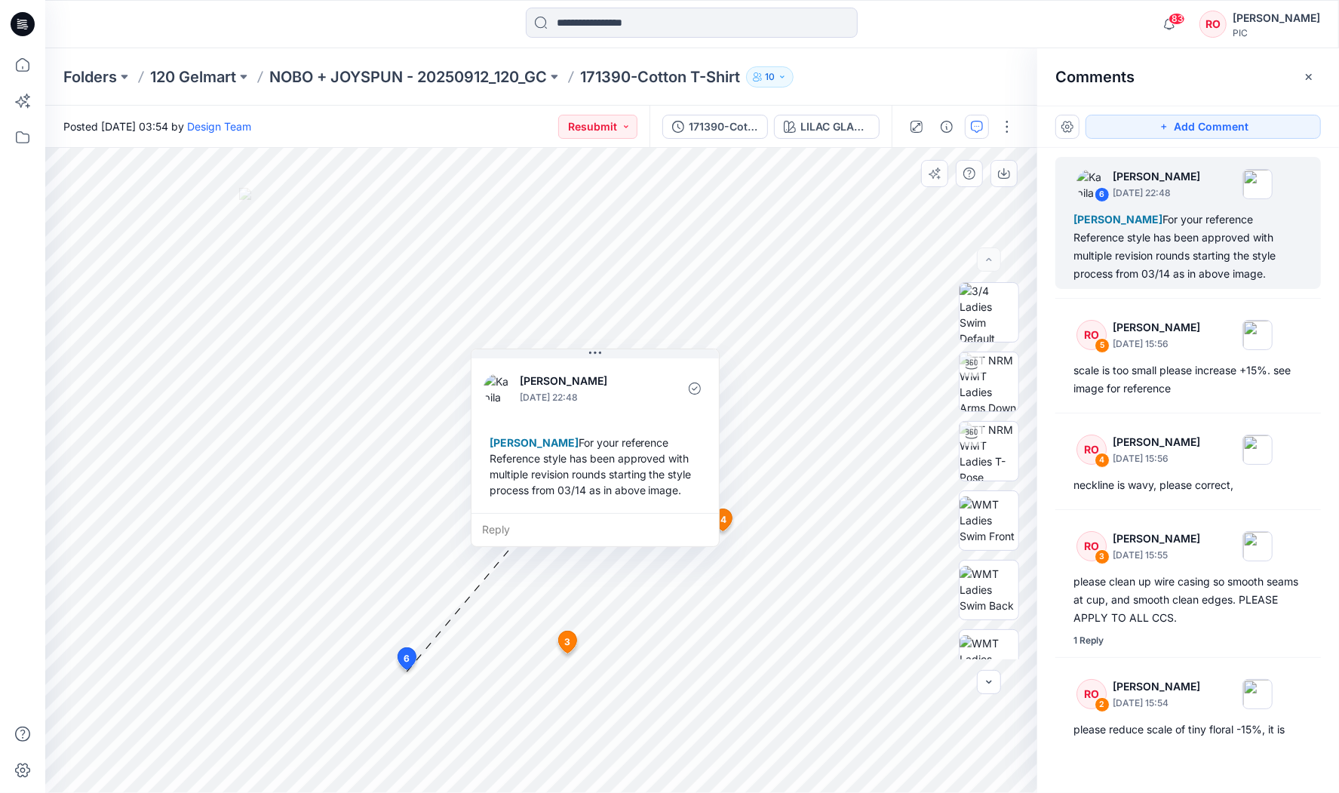
click at [555, 521] on div "Reply" at bounding box center [594, 529] width 247 height 33
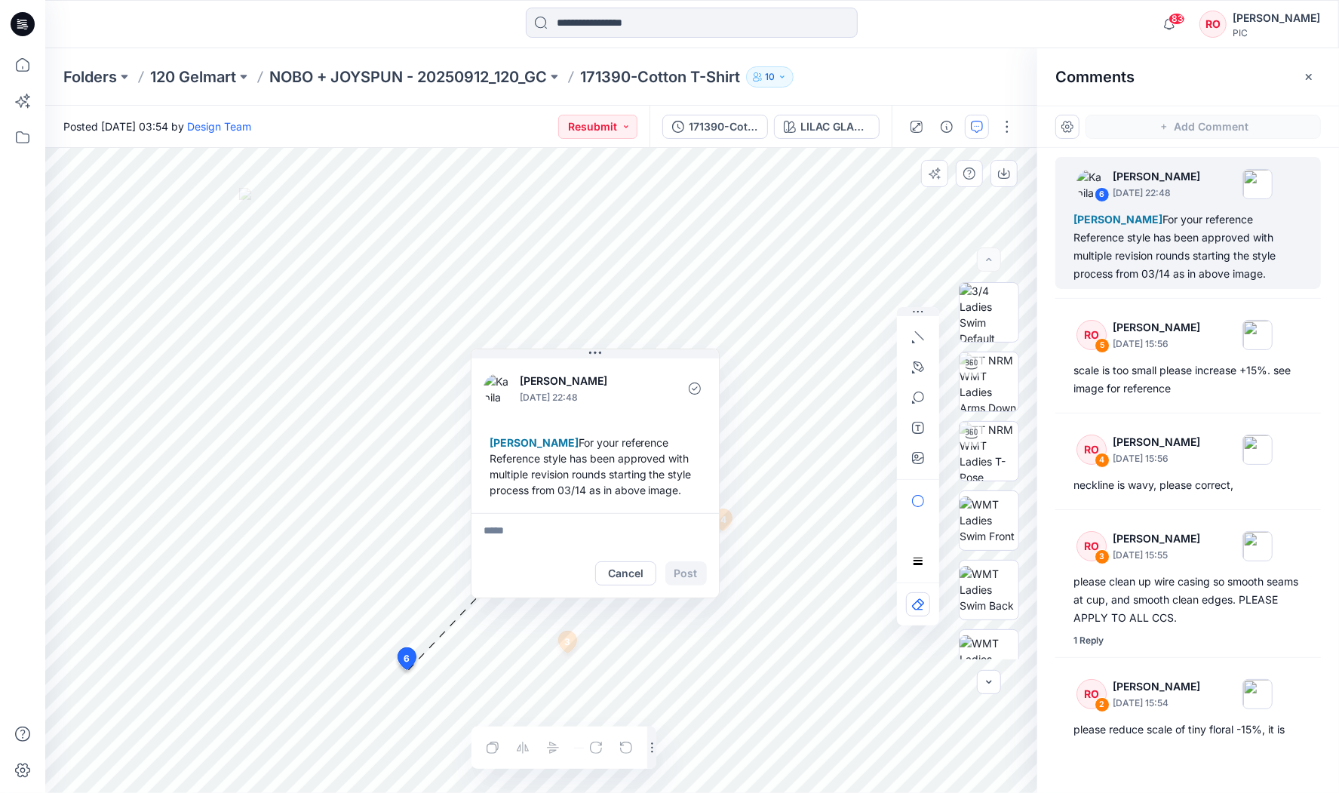
type textarea "*"
click at [656, 526] on textarea "**********" at bounding box center [594, 531] width 247 height 36
click at [545, 525] on textarea "**********" at bounding box center [594, 531] width 247 height 36
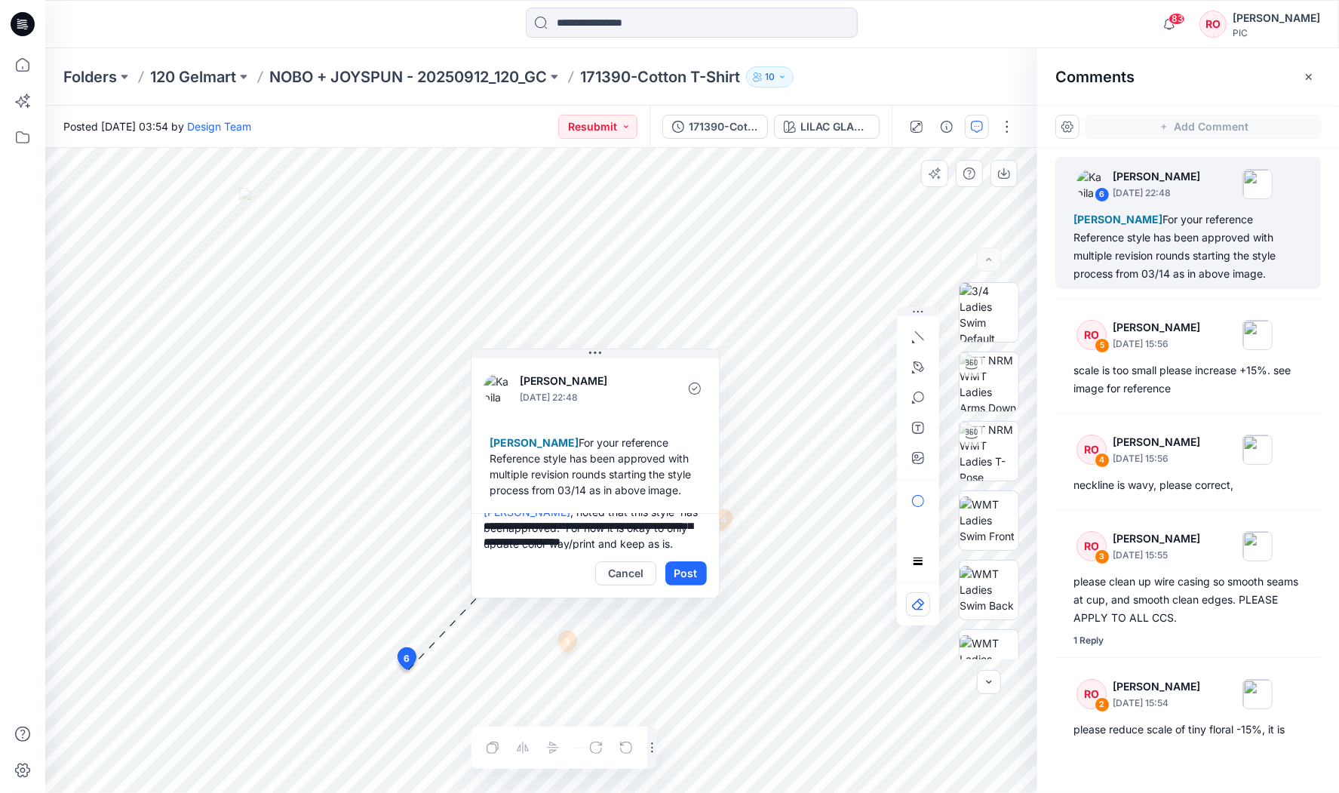
click at [577, 523] on textarea "**********" at bounding box center [594, 531] width 247 height 36
click at [572, 535] on textarea "**********" at bounding box center [594, 531] width 247 height 36
click at [378, 450] on div "7 3 RO Raquel Ortiz October 01, 2025 15:55 please clean up wire casing so smoot…" at bounding box center [541, 470] width 992 height 645
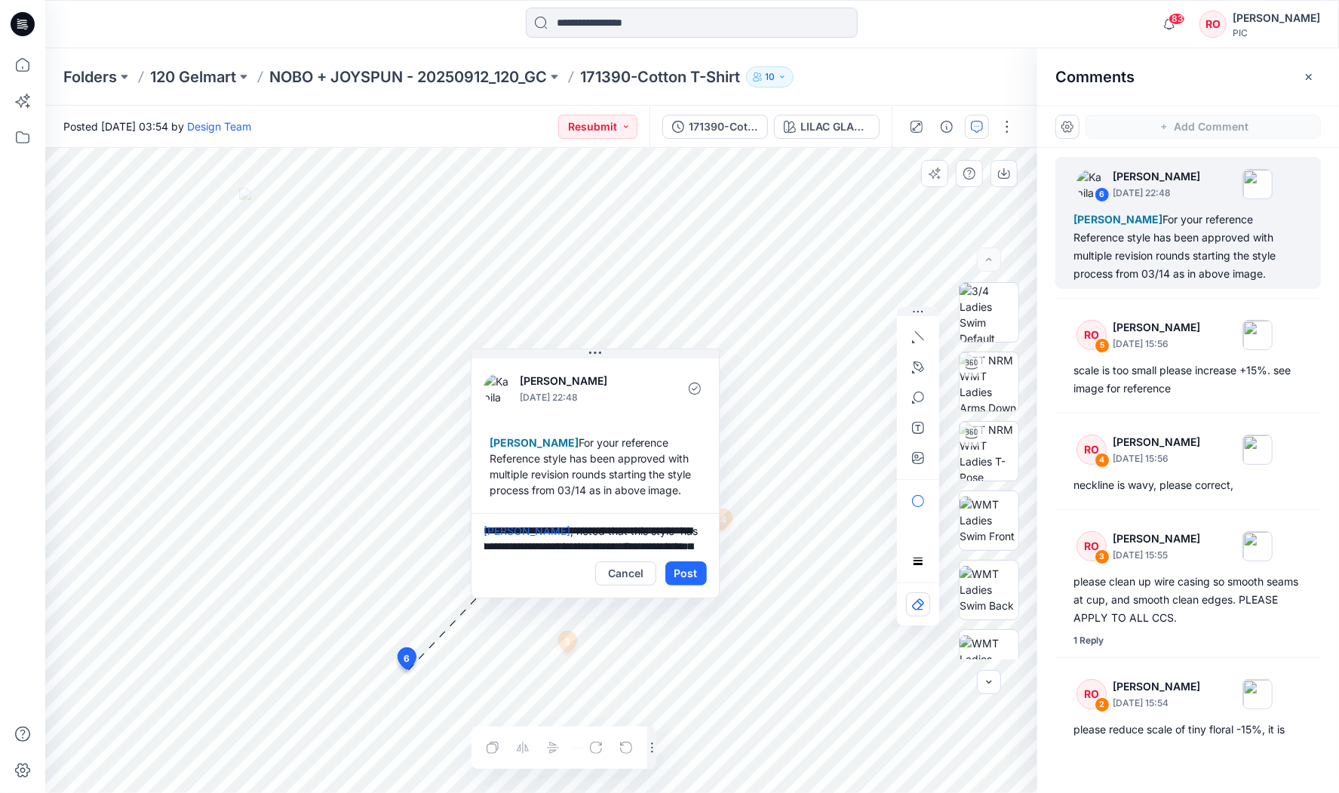
click at [557, 536] on textarea "**********" at bounding box center [594, 531] width 247 height 36
click at [736, 572] on div "7 3 RO Raquel Ortiz October 01, 2025 15:55 please clean up wire casing so smoot…" at bounding box center [541, 470] width 992 height 645
paste textarea "**********"
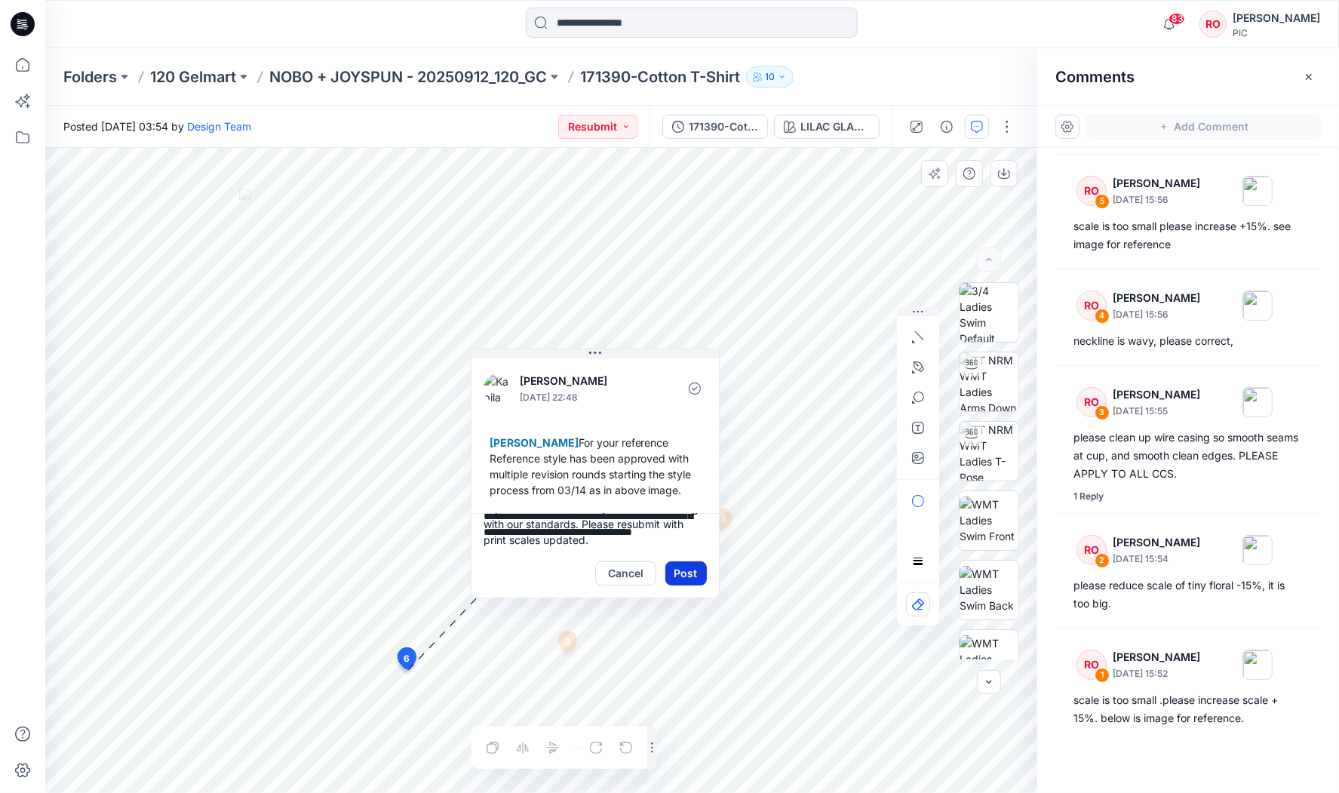
scroll to position [117, 0]
type textarea "**********"
click at [690, 564] on button "Post" at bounding box center [685, 573] width 41 height 24
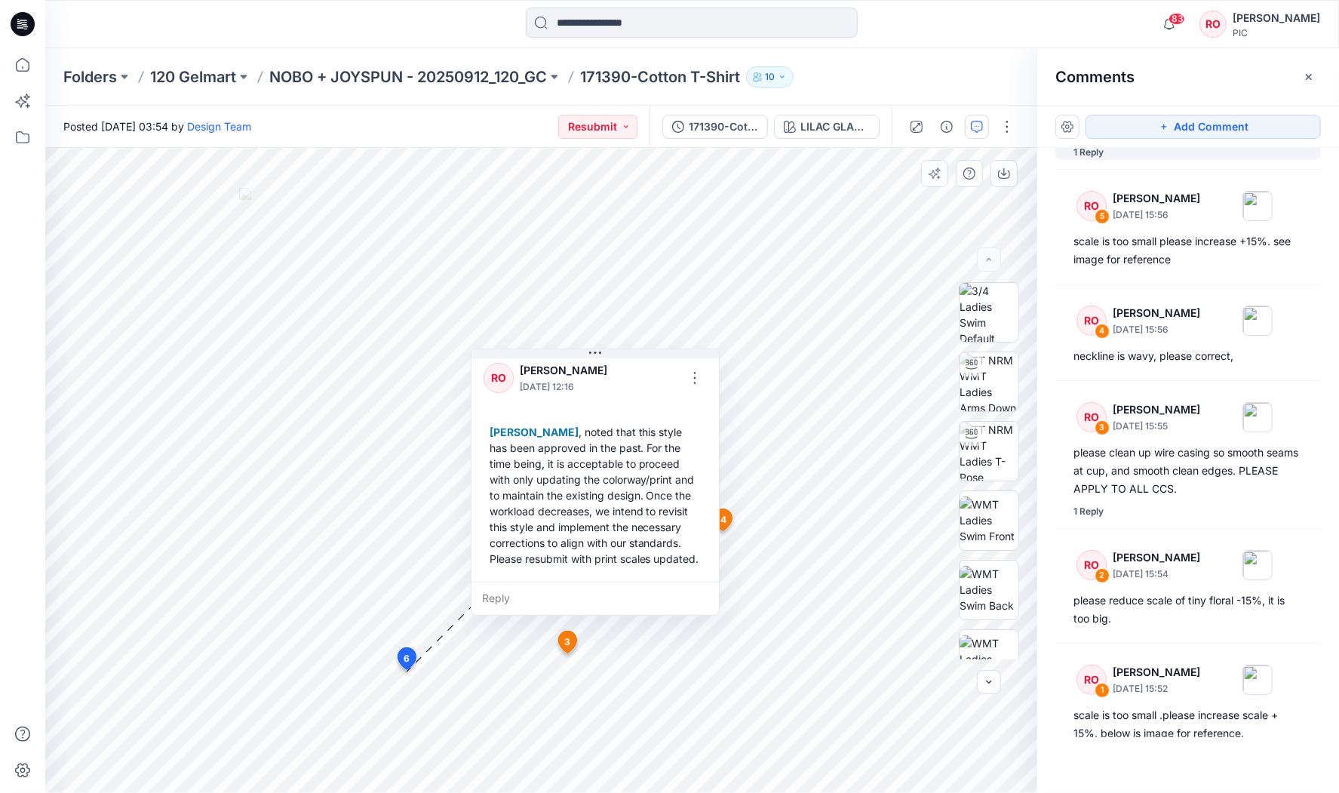
scroll to position [173, 0]
click at [452, 78] on p "NOBO + JOYSPUN - 20250912_120_GC" at bounding box center [408, 76] width 278 height 21
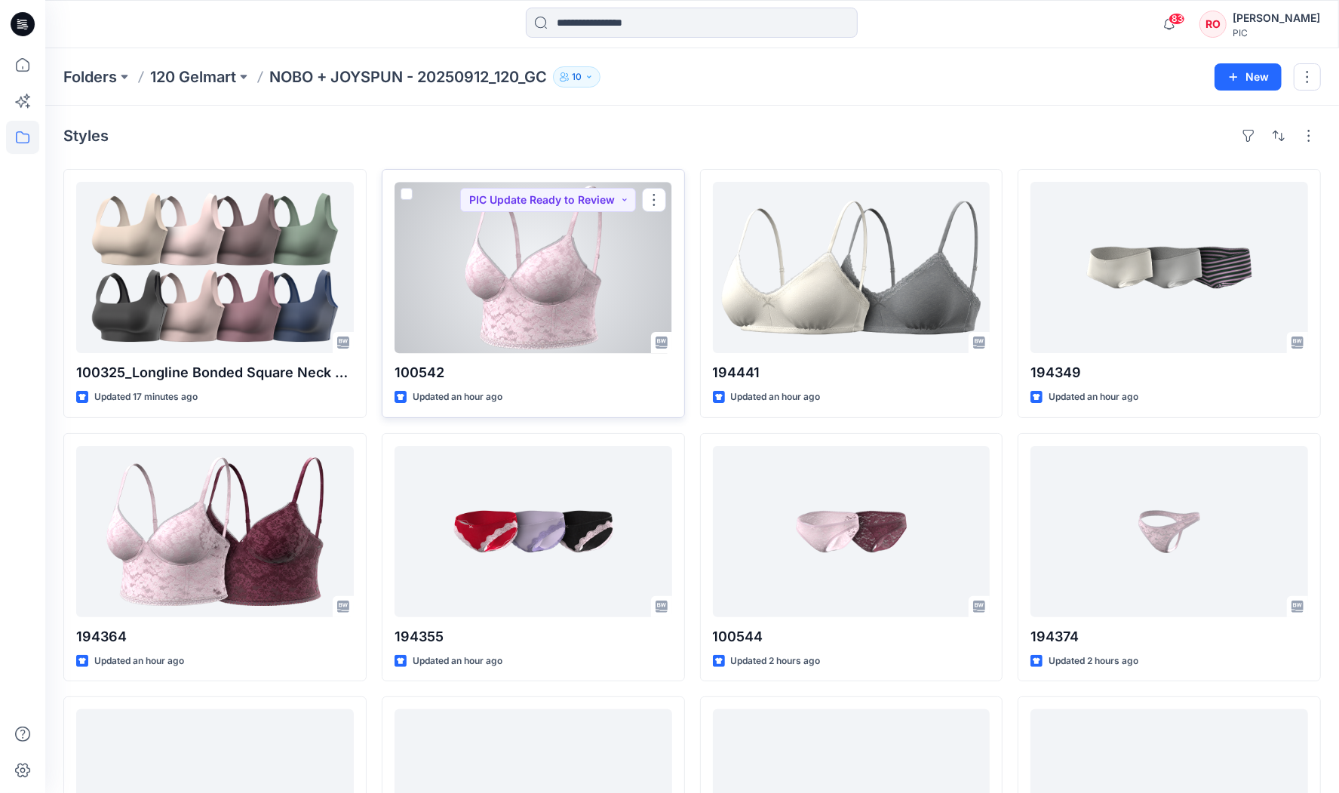
click at [591, 287] on div at bounding box center [533, 267] width 278 height 171
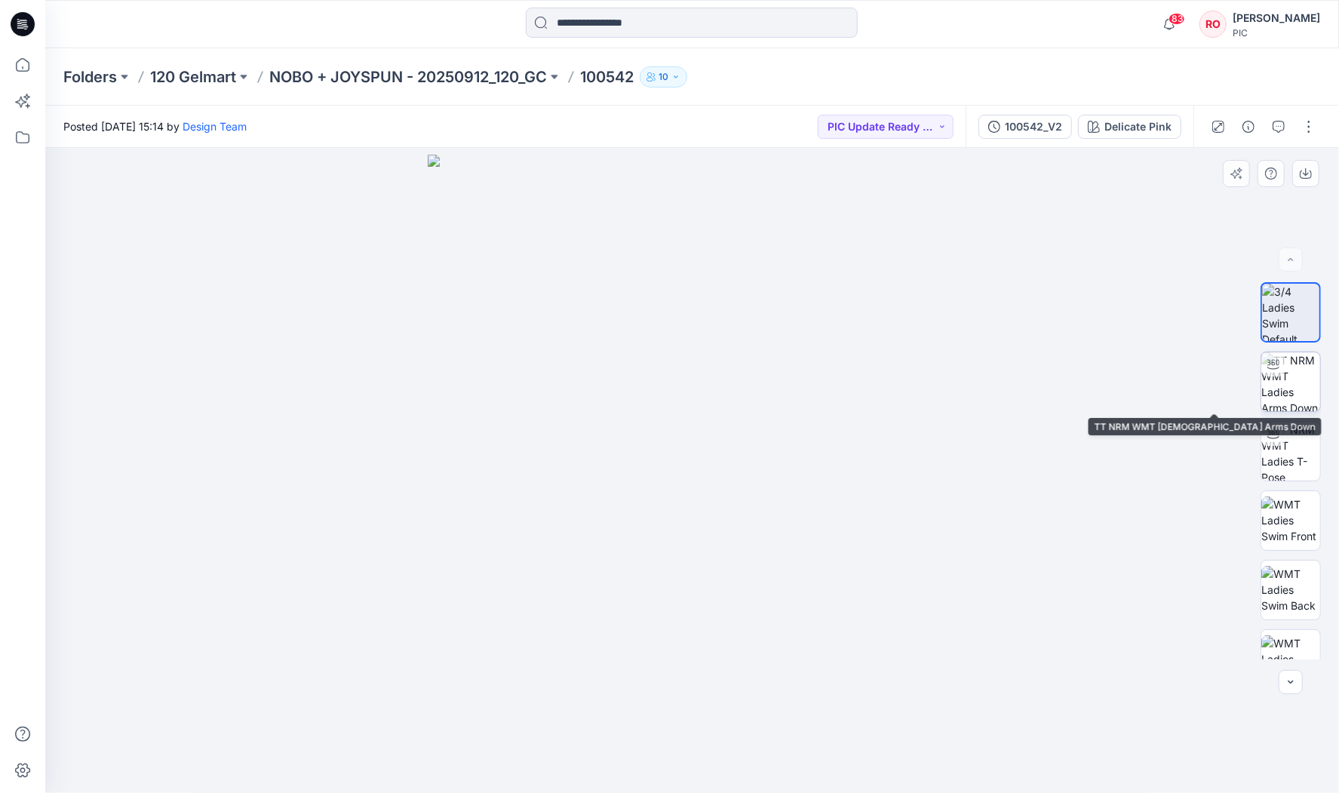
click at [1274, 401] on img at bounding box center [1290, 381] width 59 height 59
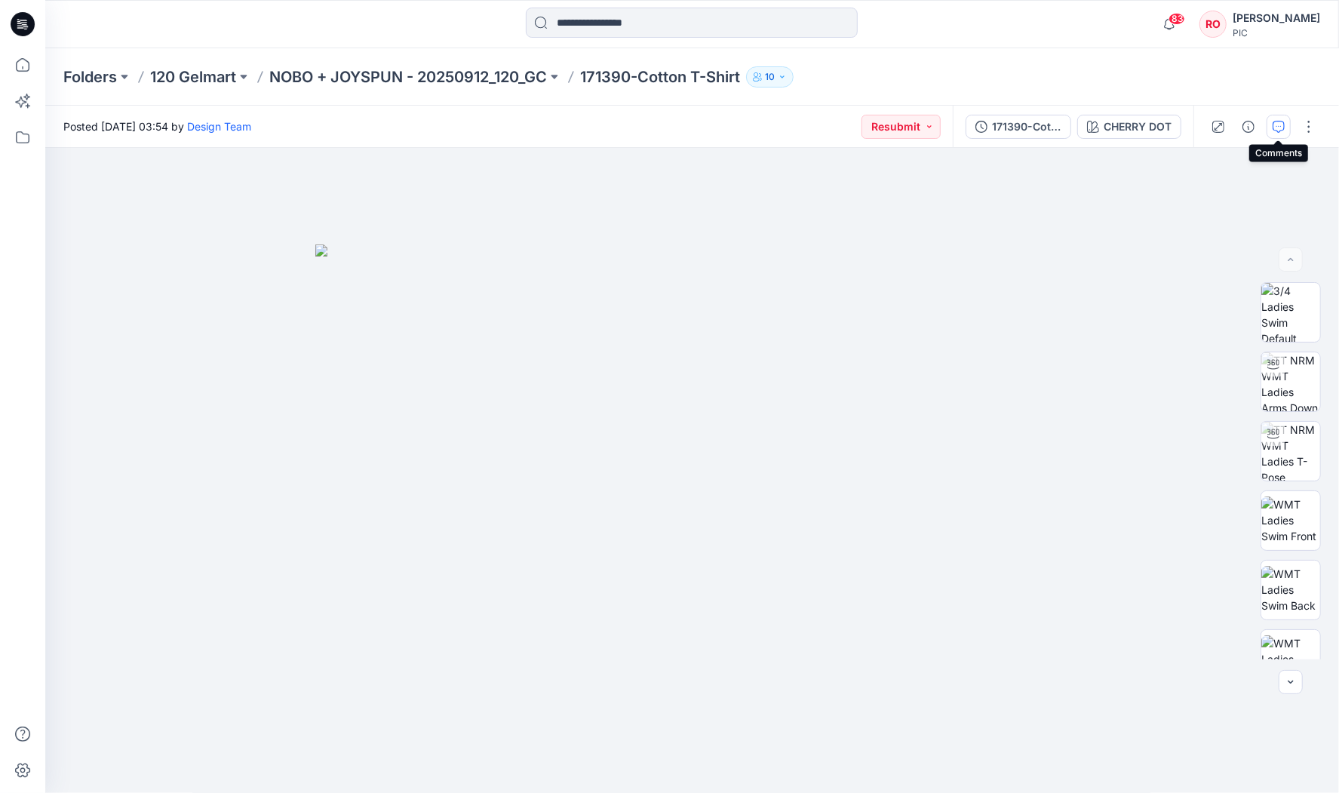
click at [1270, 124] on button "button" at bounding box center [1278, 127] width 24 height 24
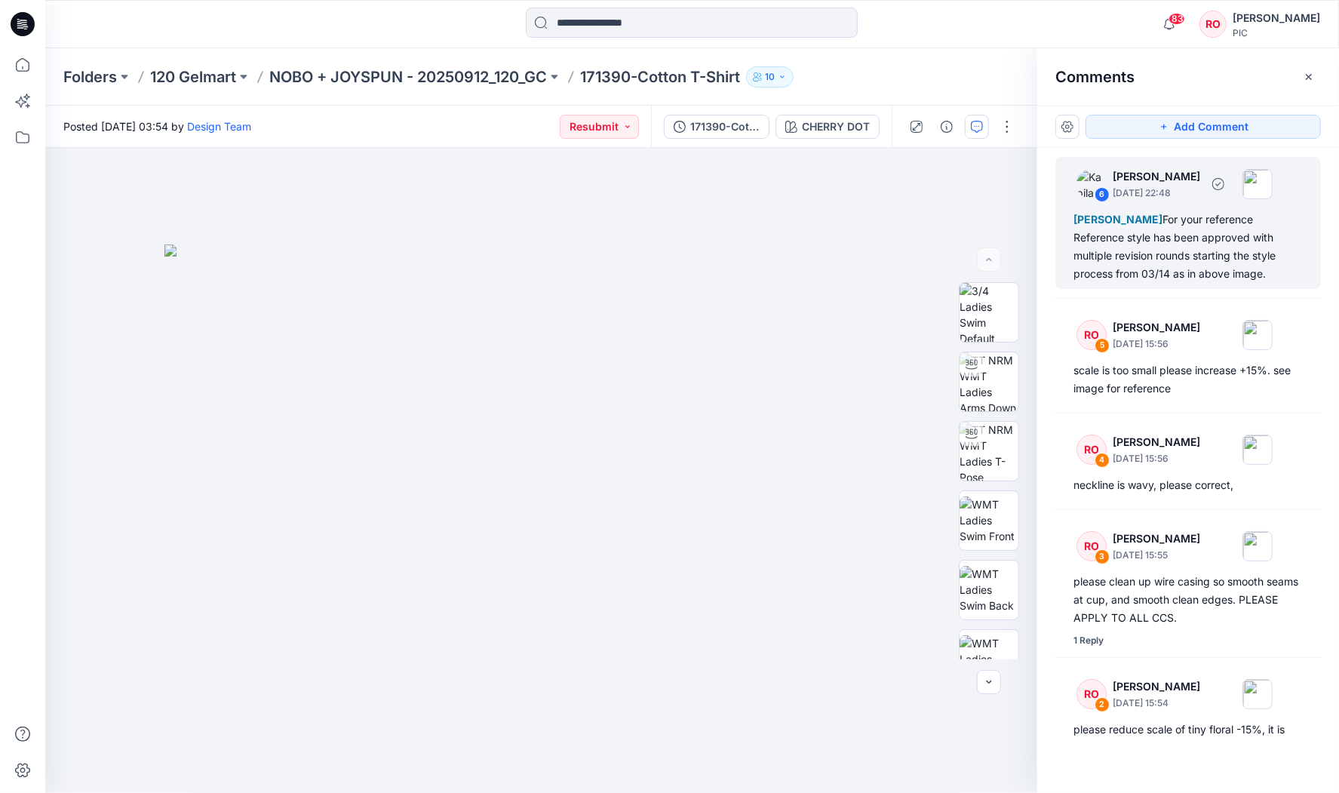
click at [1162, 268] on div "[PERSON_NAME] For your reference Reference style has been approved with multipl…" at bounding box center [1187, 246] width 229 height 72
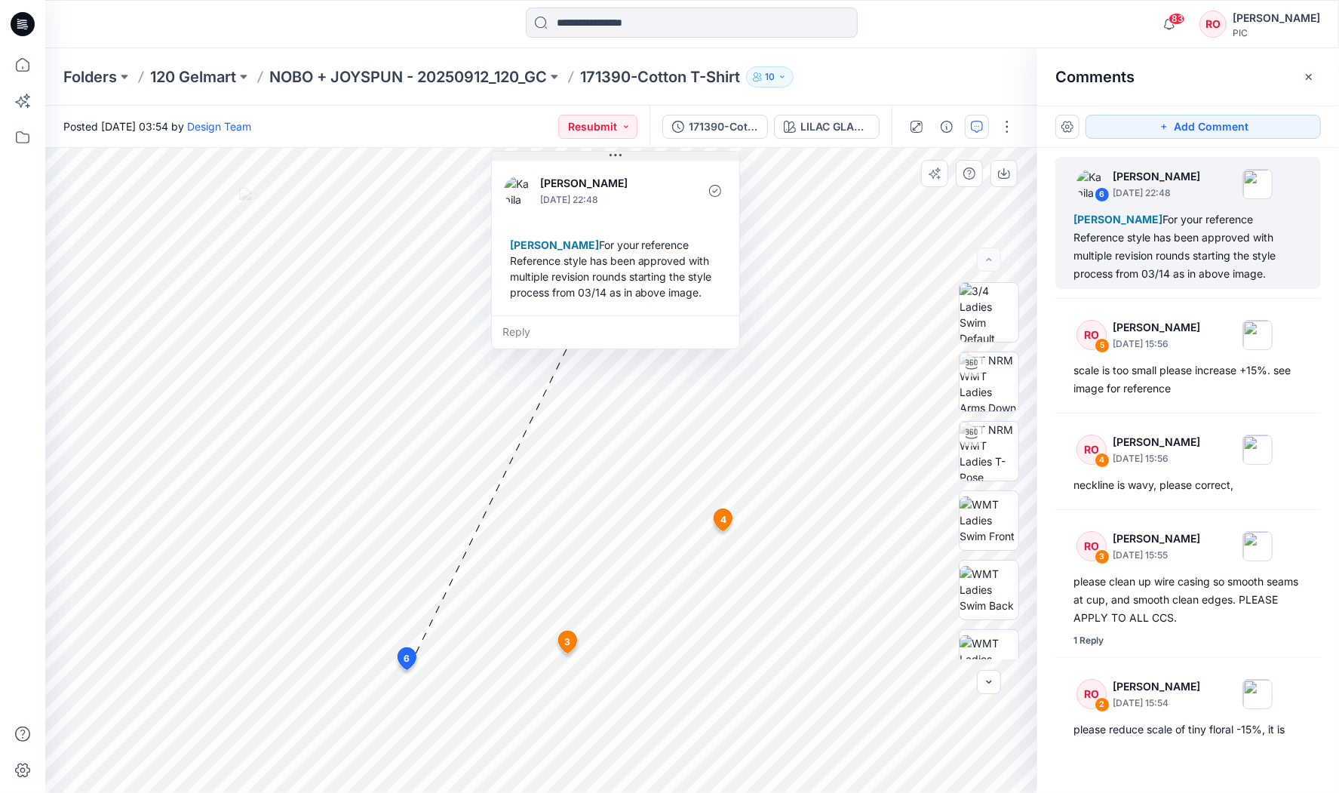
drag, startPoint x: 508, startPoint y: 680, endPoint x: 615, endPoint y: 155, distance: 536.4
